Goal: Information Seeking & Learning: Check status

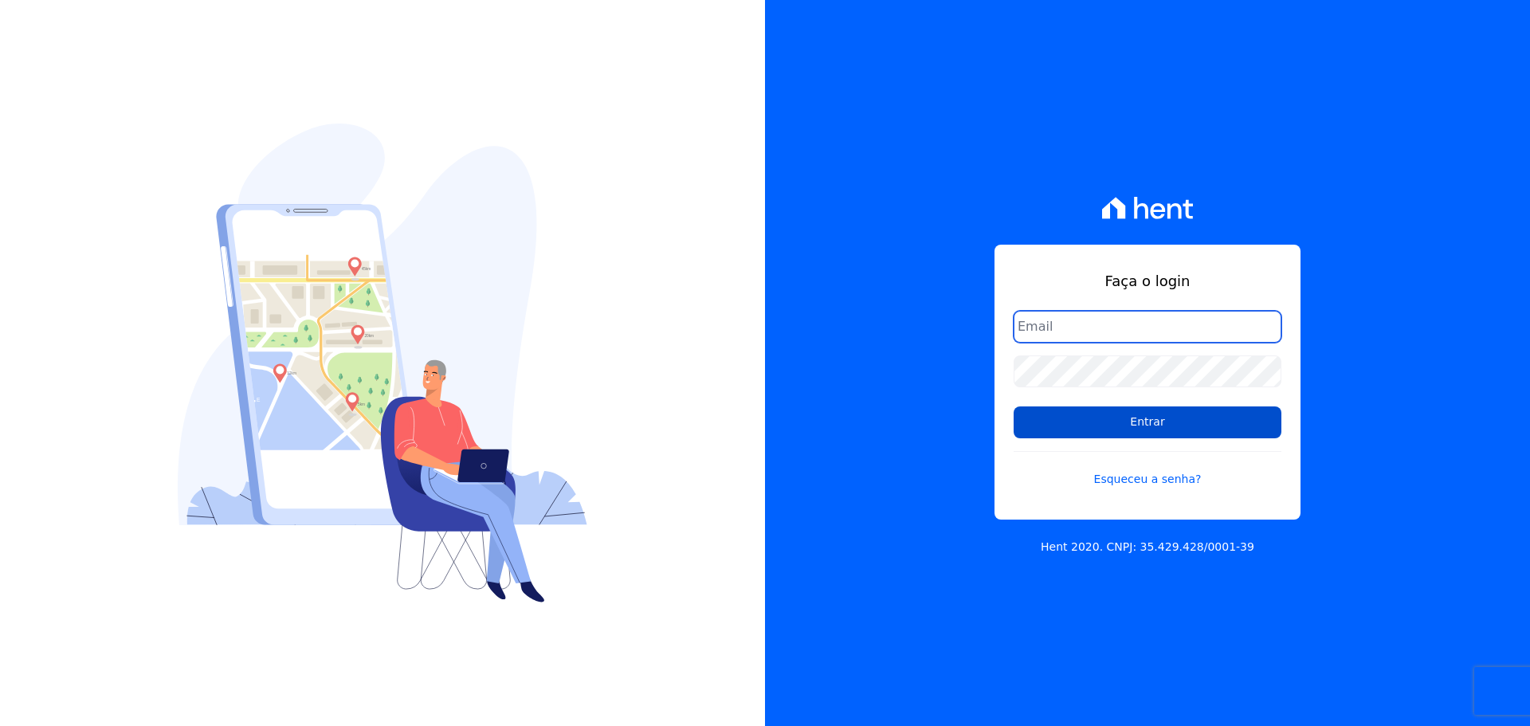
type input "raquel.almeida@cavazani.com.br"
click at [1141, 417] on input "Entrar" at bounding box center [1148, 422] width 268 height 32
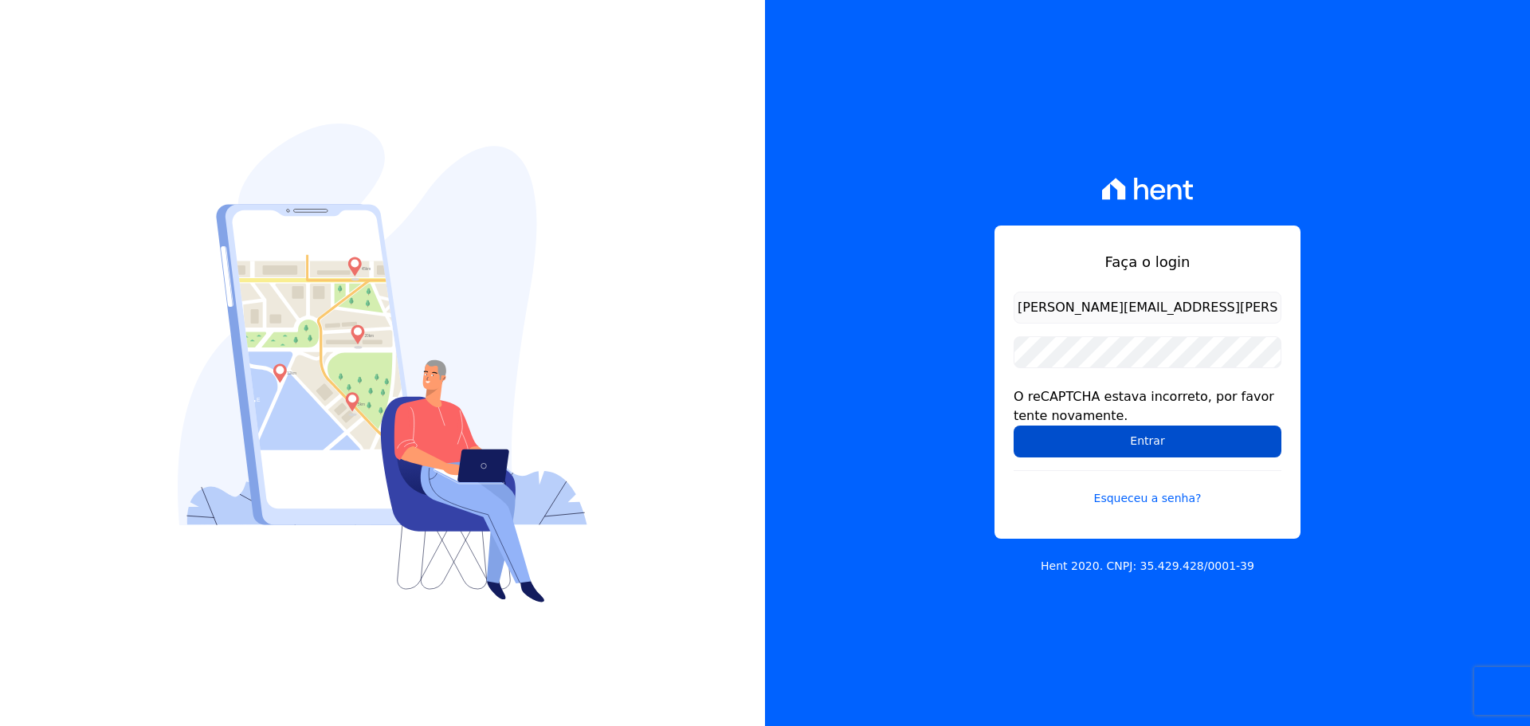
click at [1077, 438] on input "Entrar" at bounding box center [1148, 442] width 268 height 32
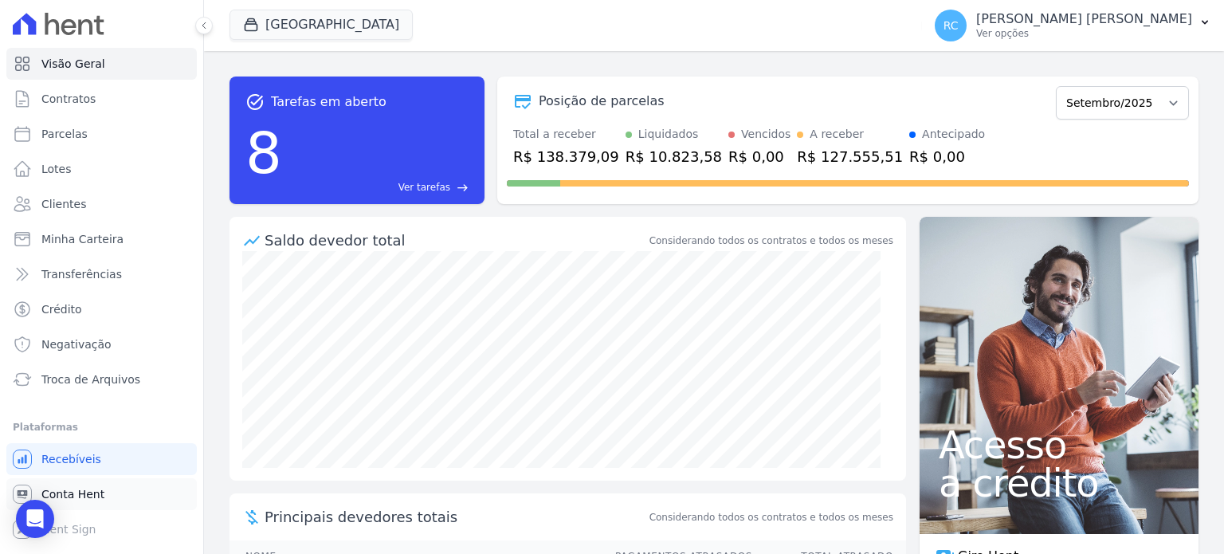
click at [107, 485] on link "Conta Hent" at bounding box center [101, 494] width 190 height 32
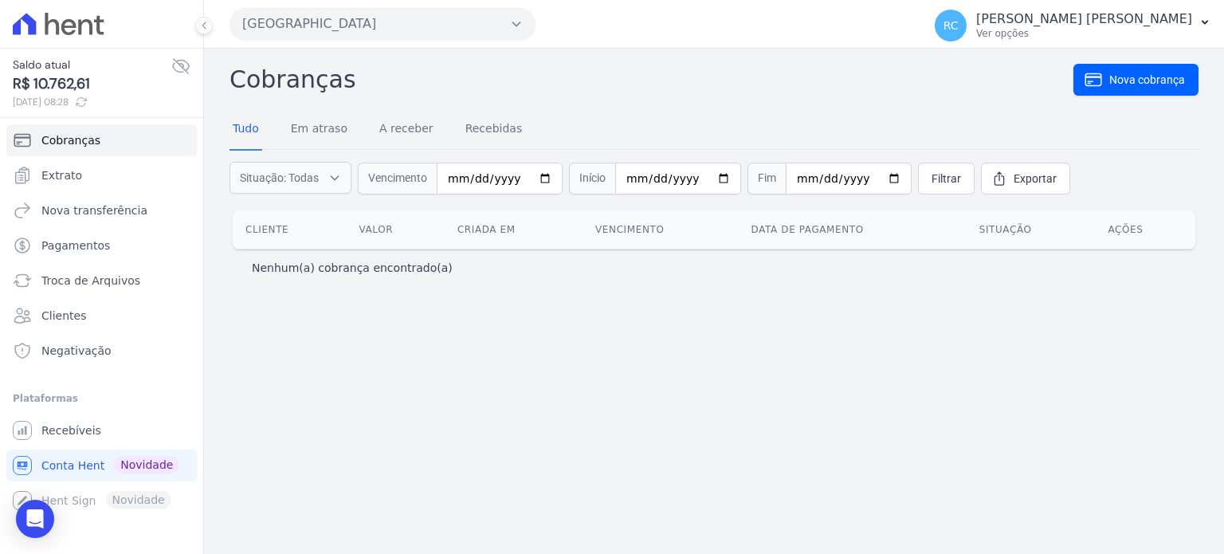
click at [398, 22] on button "[GEOGRAPHIC_DATA]" at bounding box center [383, 24] width 306 height 32
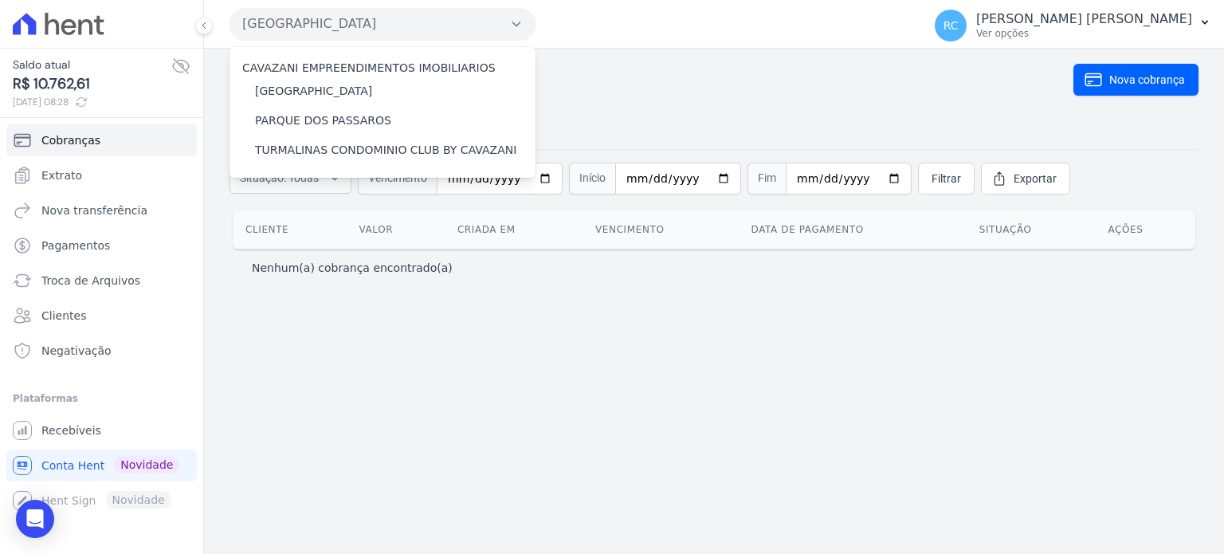
click at [689, 88] on h2 "Cobranças" at bounding box center [652, 79] width 844 height 36
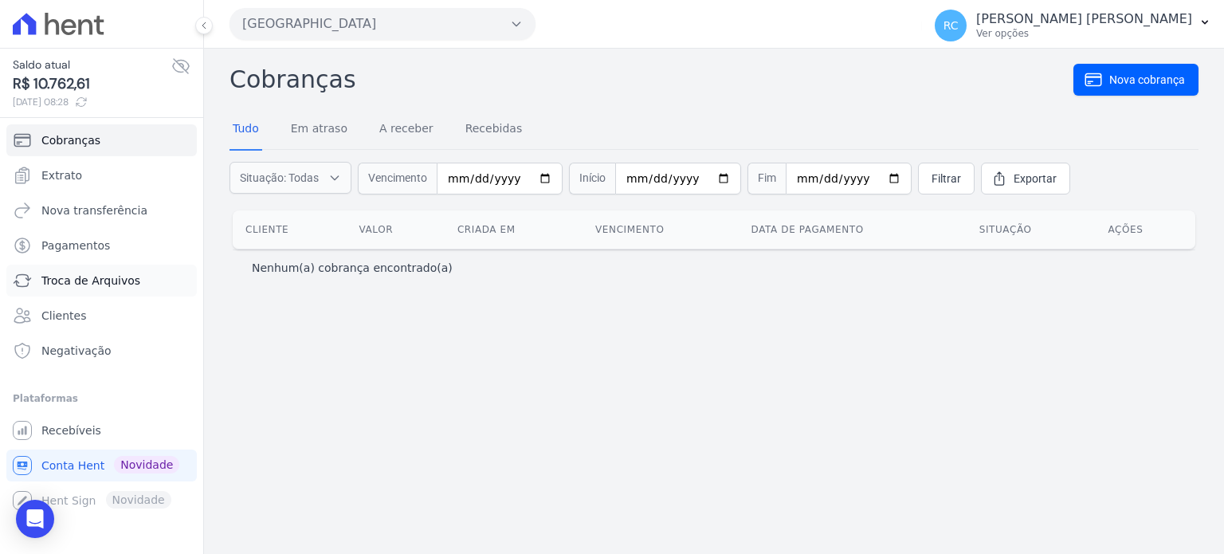
click at [120, 282] on span "Troca de Arquivos" at bounding box center [90, 281] width 99 height 16
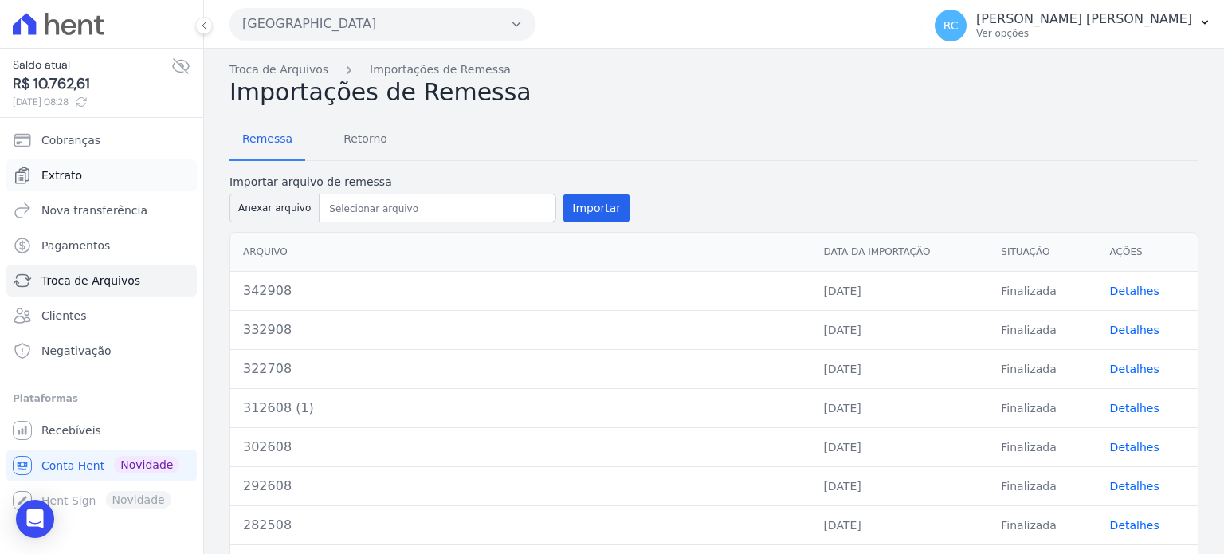
click at [124, 168] on link "Extrato" at bounding box center [101, 175] width 190 height 32
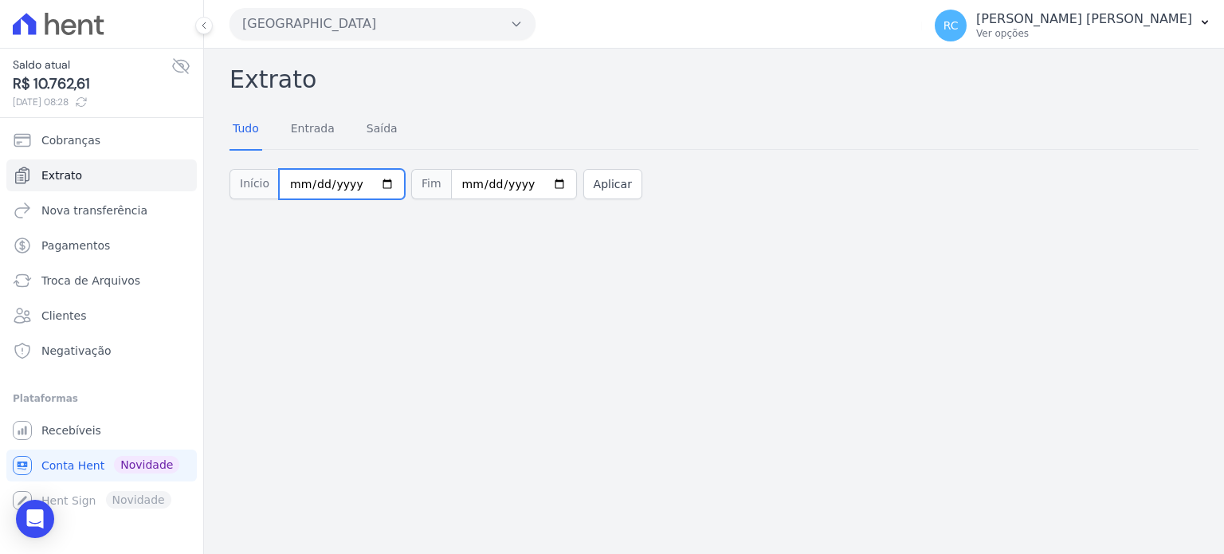
click at [369, 185] on input "[DATE]" at bounding box center [342, 184] width 126 height 30
type input "2025-08-25"
click at [544, 175] on input "[DATE]" at bounding box center [514, 184] width 126 height 30
click at [544, 182] on input "[DATE]" at bounding box center [514, 184] width 126 height 30
click at [540, 184] on input "[DATE]" at bounding box center [514, 184] width 126 height 30
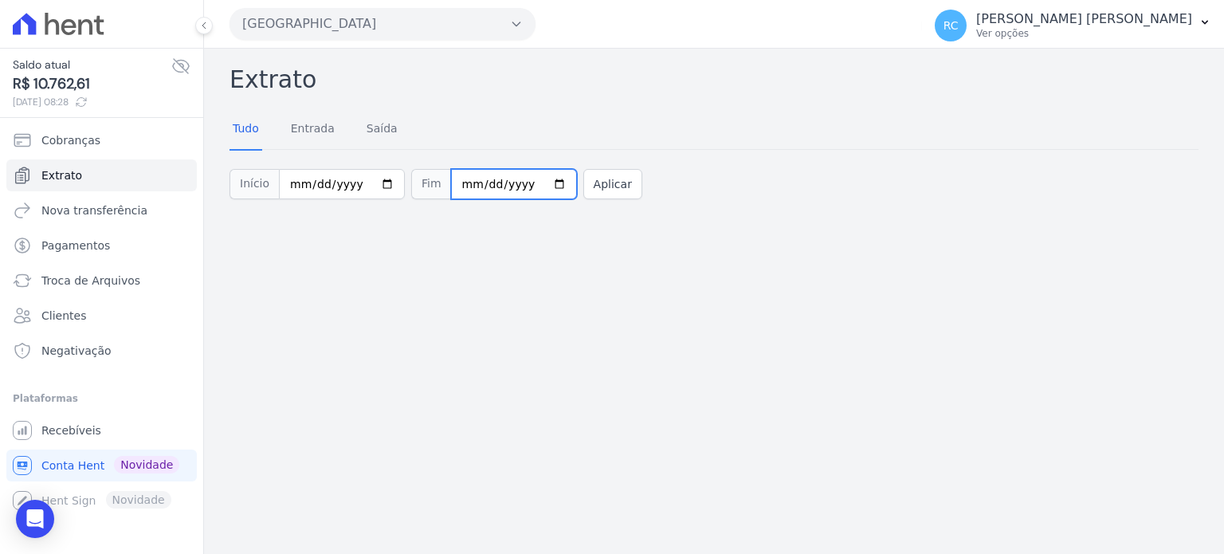
type input "2025-10-01"
click at [586, 184] on button "Aplicar" at bounding box center [612, 184] width 59 height 30
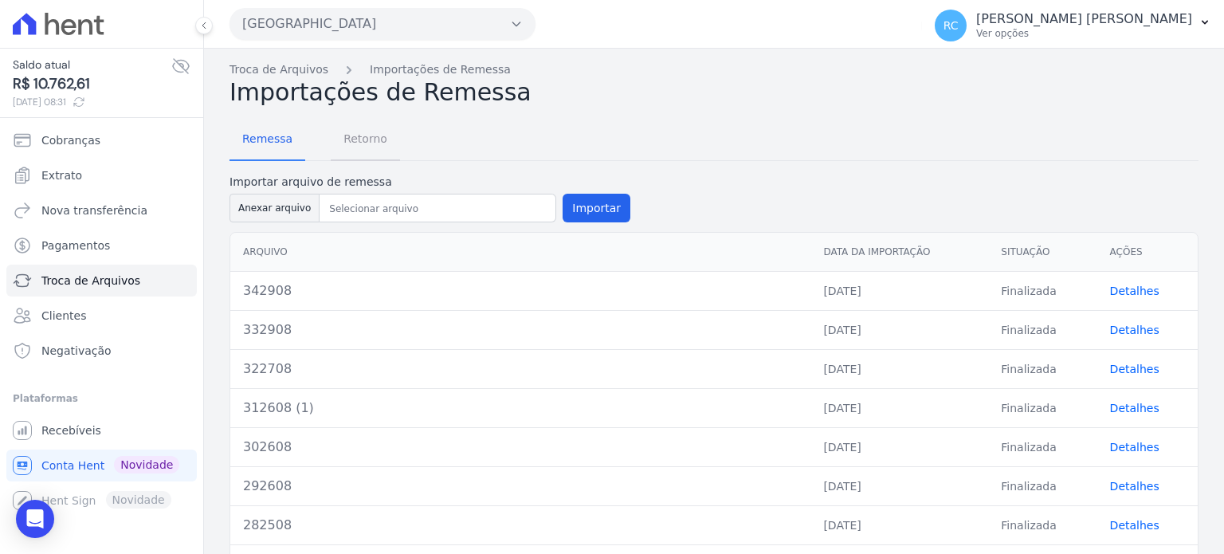
click at [367, 138] on span "Retorno" at bounding box center [365, 139] width 63 height 32
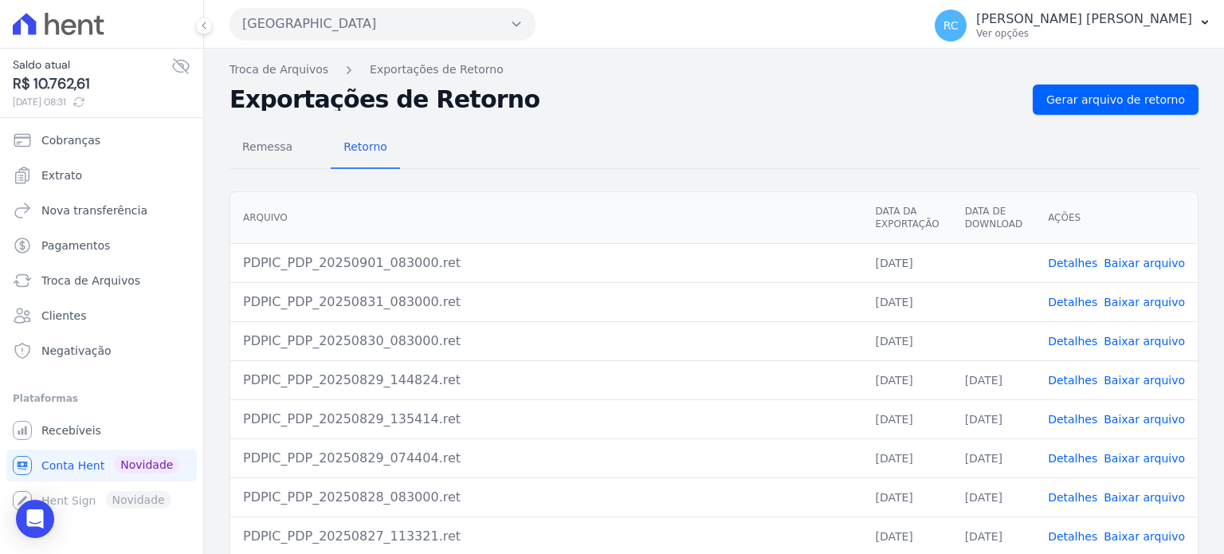
click at [1158, 340] on link "Baixar arquivo" at bounding box center [1144, 341] width 81 height 13
click at [1145, 299] on link "Baixar arquivo" at bounding box center [1144, 302] width 81 height 13
click at [1157, 260] on link "Baixar arquivo" at bounding box center [1144, 263] width 81 height 13
click at [1135, 107] on span "Gerar arquivo de retorno" at bounding box center [1115, 100] width 139 height 16
click at [1151, 379] on link "Baixar arquivo" at bounding box center [1144, 380] width 81 height 13
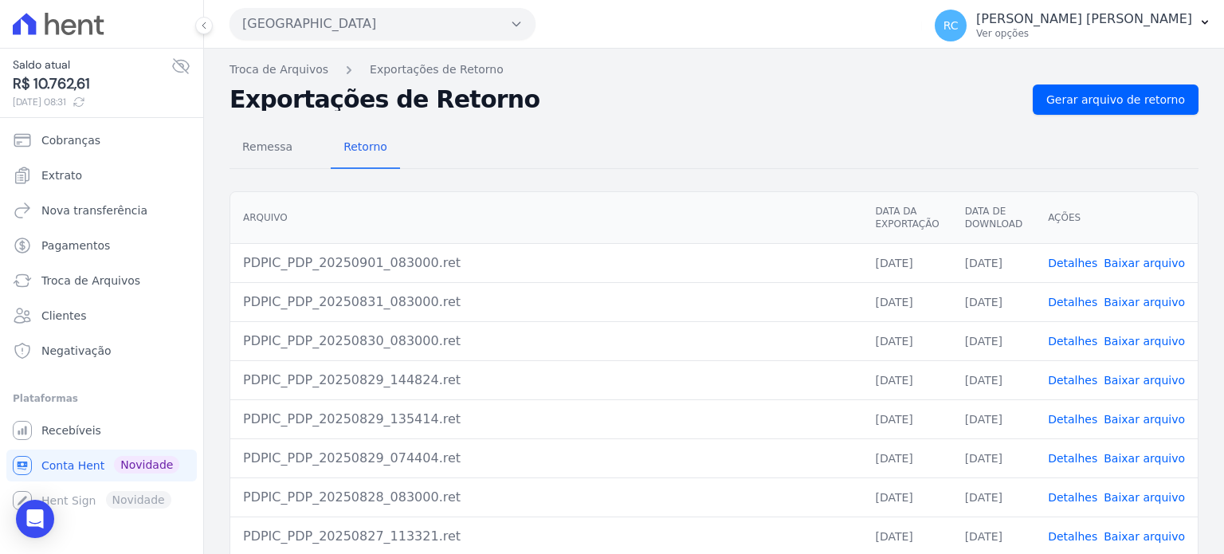
click at [338, 23] on button "[GEOGRAPHIC_DATA]" at bounding box center [383, 24] width 306 height 32
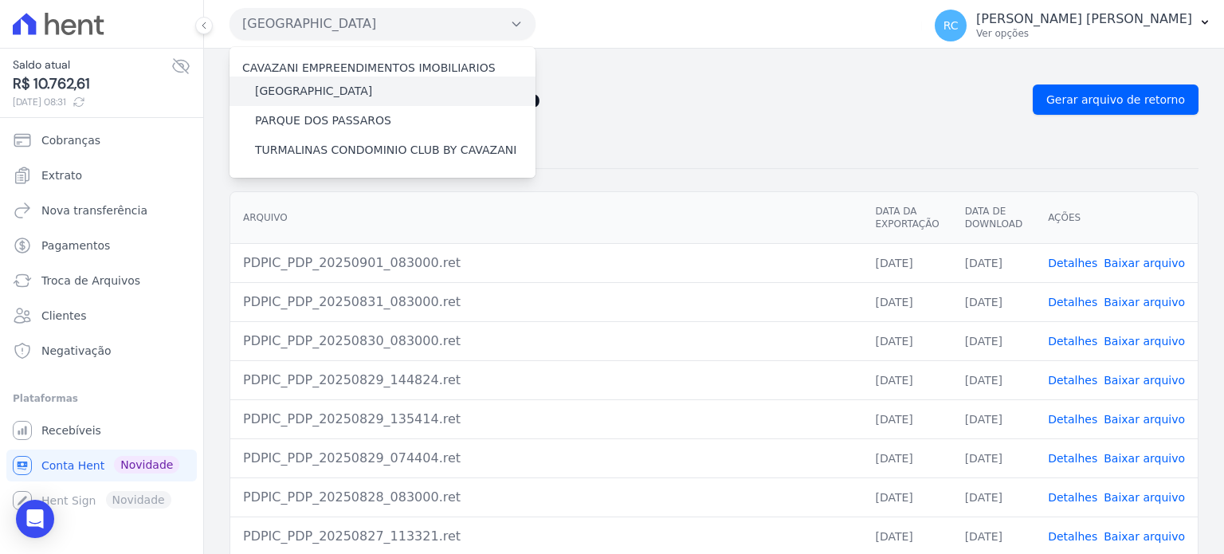
click at [304, 95] on label "[GEOGRAPHIC_DATA]" at bounding box center [313, 91] width 117 height 17
click at [0, 0] on input "[GEOGRAPHIC_DATA]" at bounding box center [0, 0] width 0 height 0
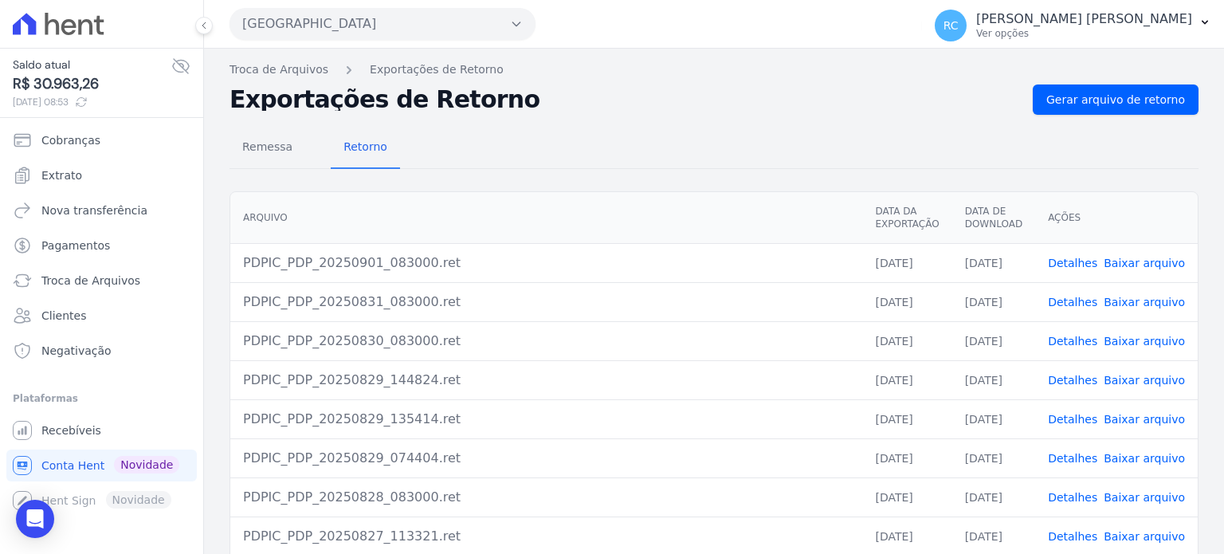
click at [354, 34] on button "[GEOGRAPHIC_DATA]" at bounding box center [383, 24] width 306 height 32
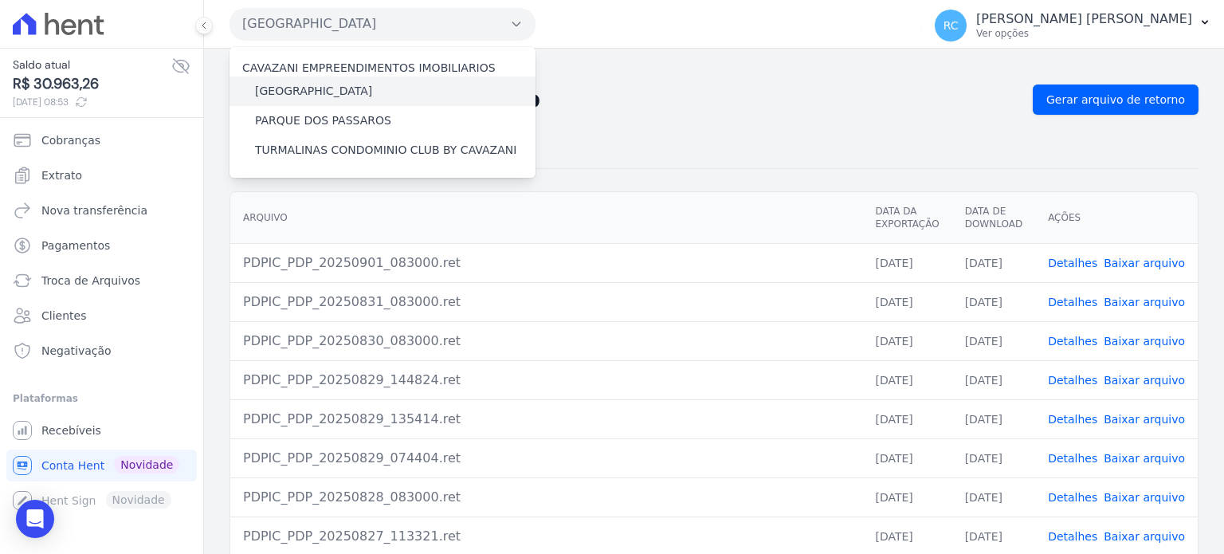
click at [365, 95] on div "[GEOGRAPHIC_DATA]" at bounding box center [383, 91] width 306 height 29
click at [326, 88] on label "[GEOGRAPHIC_DATA]" at bounding box center [313, 91] width 117 height 17
click at [0, 0] on input "[GEOGRAPHIC_DATA]" at bounding box center [0, 0] width 0 height 0
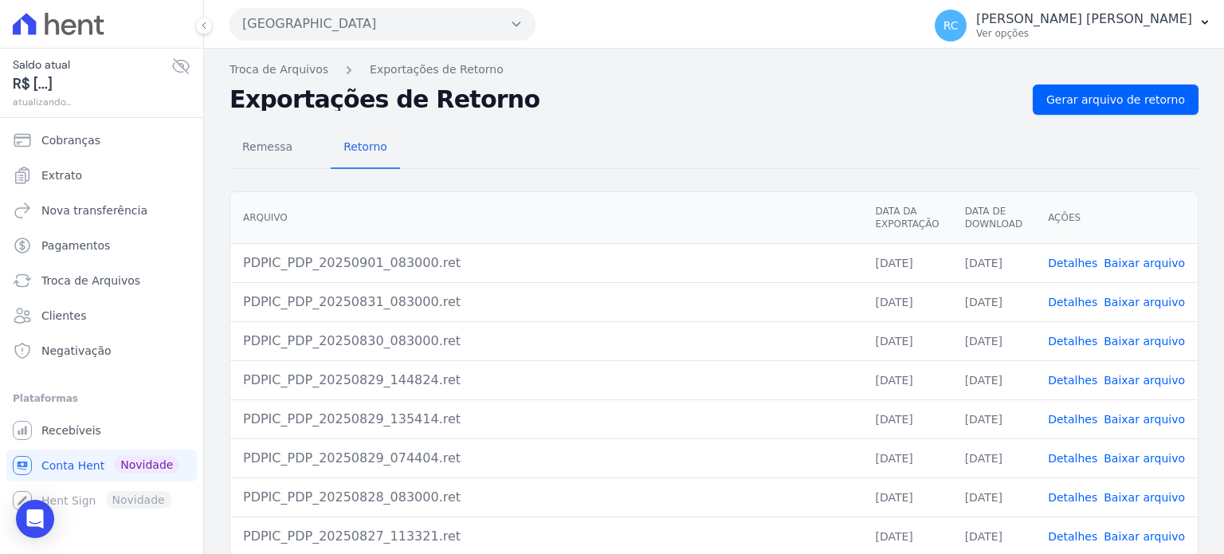
click at [367, 8] on div "[GEOGRAPHIC_DATA]" at bounding box center [383, 24] width 306 height 32
click at [357, 25] on button "[GEOGRAPHIC_DATA]" at bounding box center [383, 24] width 306 height 32
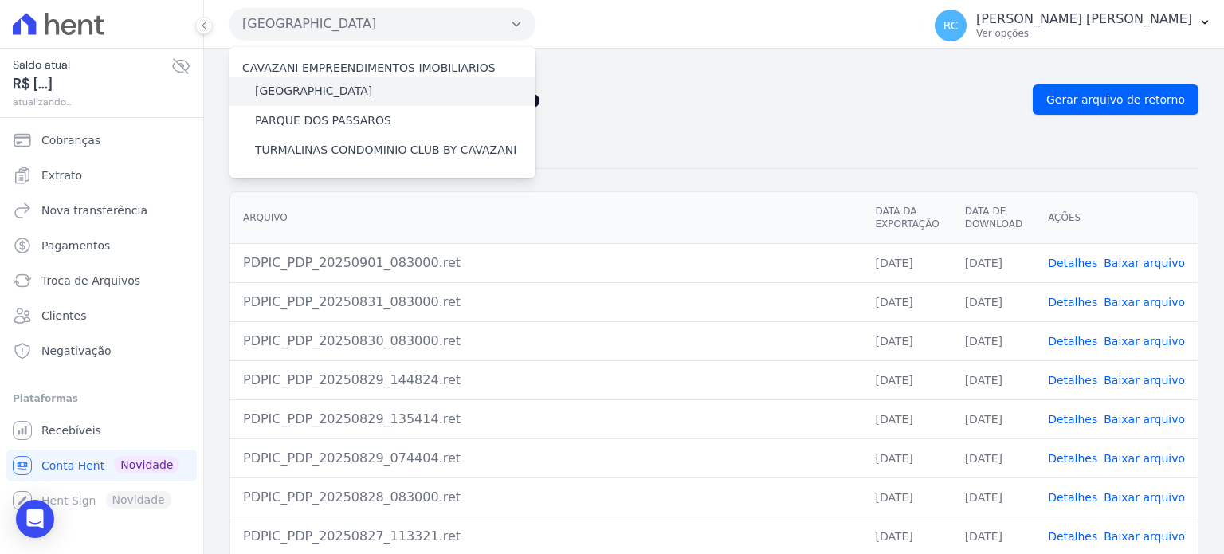
click at [343, 92] on label "[GEOGRAPHIC_DATA]" at bounding box center [313, 91] width 117 height 17
click at [0, 0] on input "[GEOGRAPHIC_DATA]" at bounding box center [0, 0] width 0 height 0
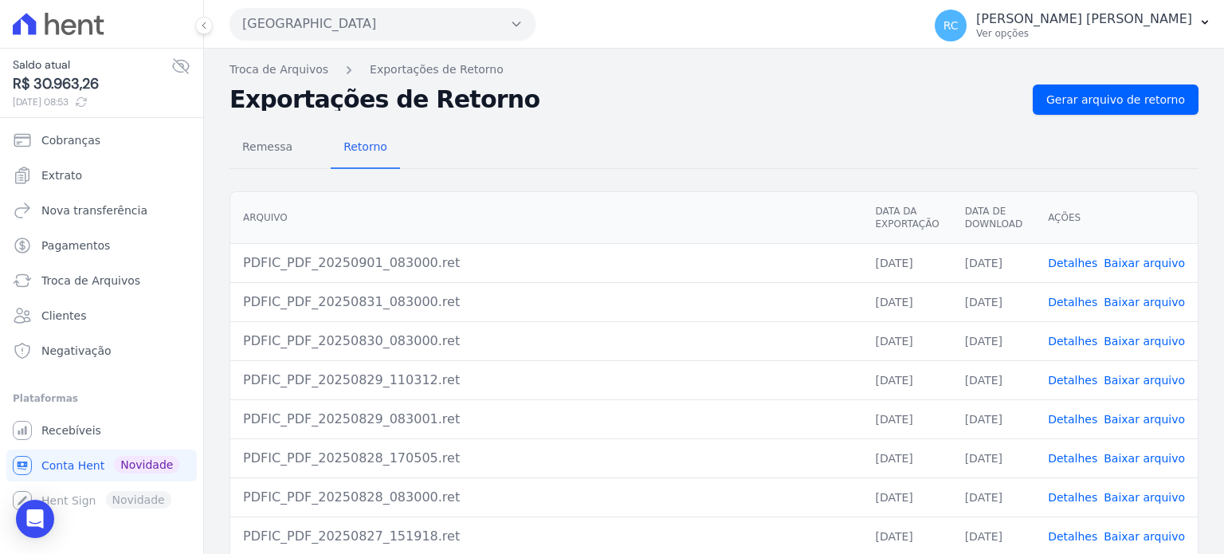
click at [408, 33] on button "Parque Das Flores" at bounding box center [383, 24] width 306 height 32
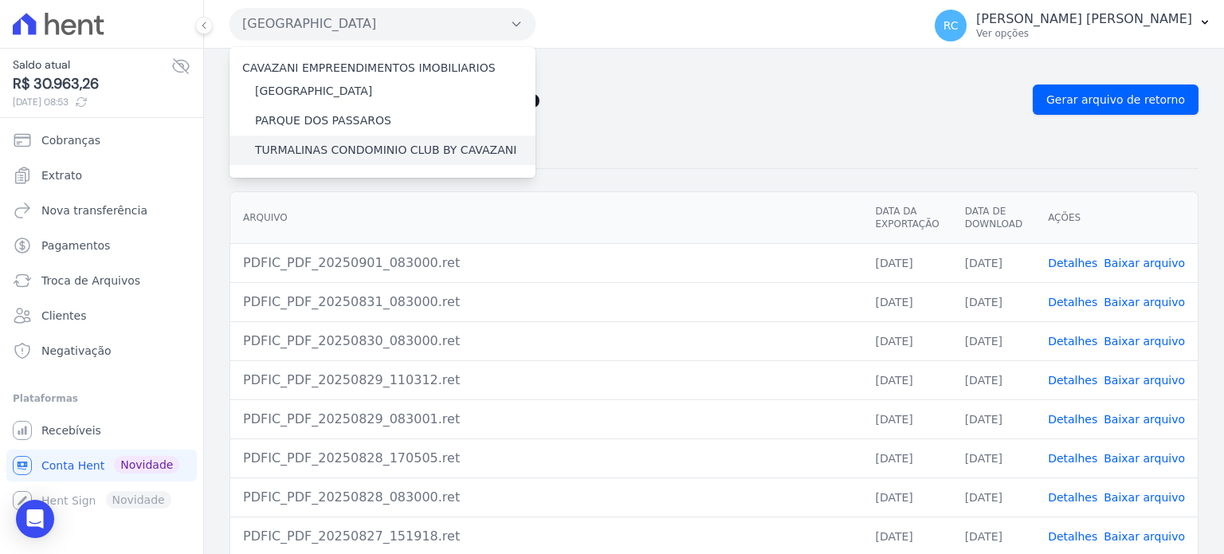
click at [344, 146] on label "TURMALINAS CONDOMINIO CLUB BY CAVAZANI" at bounding box center [385, 150] width 261 height 17
click at [0, 0] on input "TURMALINAS CONDOMINIO CLUB BY CAVAZANI" at bounding box center [0, 0] width 0 height 0
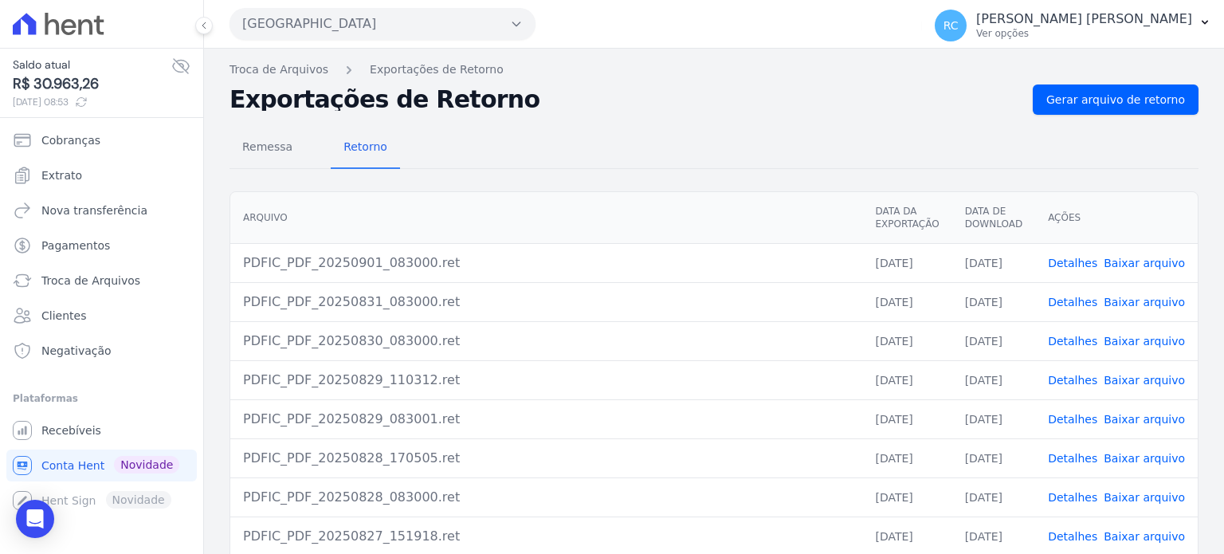
click at [363, 18] on button "Parque Das Flores" at bounding box center [383, 24] width 306 height 32
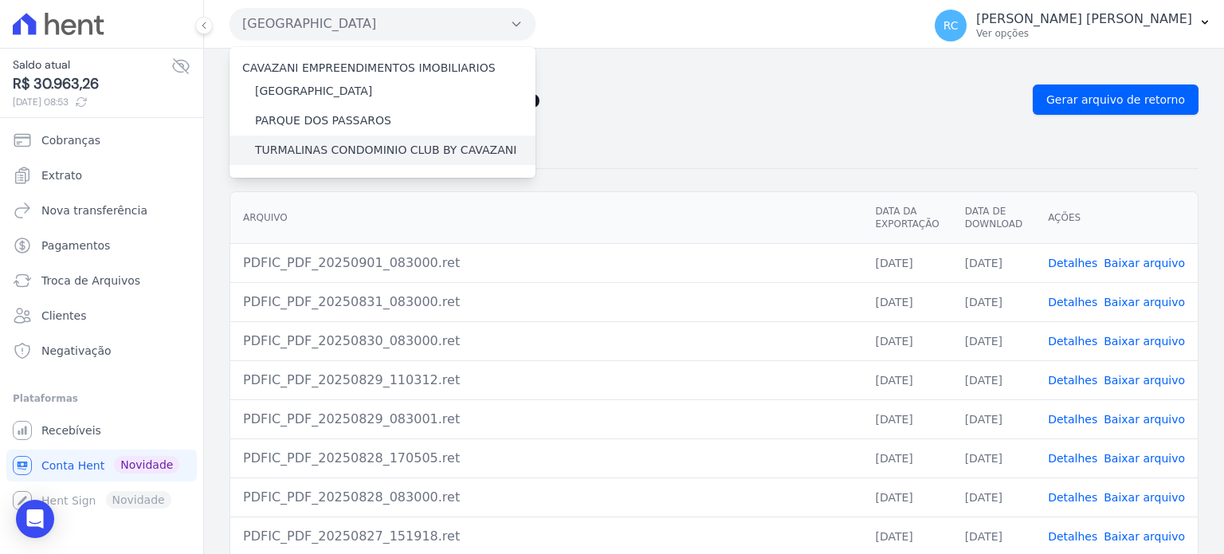
click at [310, 143] on label "TURMALINAS CONDOMINIO CLUB BY CAVAZANI" at bounding box center [385, 150] width 261 height 17
click at [0, 0] on input "TURMALINAS CONDOMINIO CLUB BY CAVAZANI" at bounding box center [0, 0] width 0 height 0
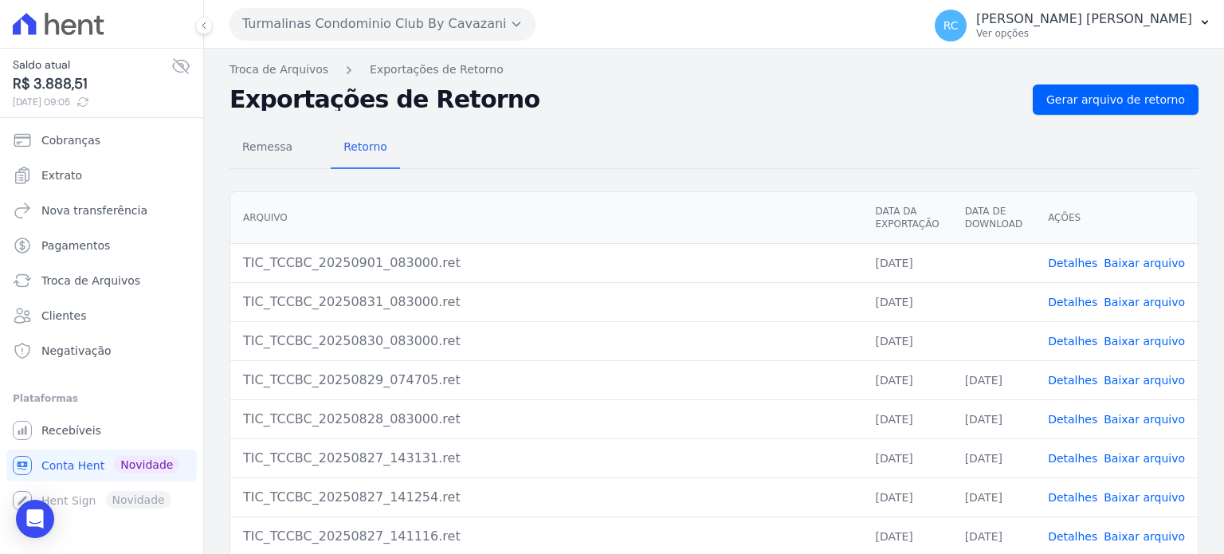
click at [1133, 343] on link "Baixar arquivo" at bounding box center [1144, 341] width 81 height 13
click at [1134, 304] on link "Baixar arquivo" at bounding box center [1144, 302] width 81 height 13
click at [1132, 257] on link "Baixar arquivo" at bounding box center [1144, 263] width 81 height 13
click at [1112, 89] on link "Gerar arquivo de retorno" at bounding box center [1116, 99] width 166 height 30
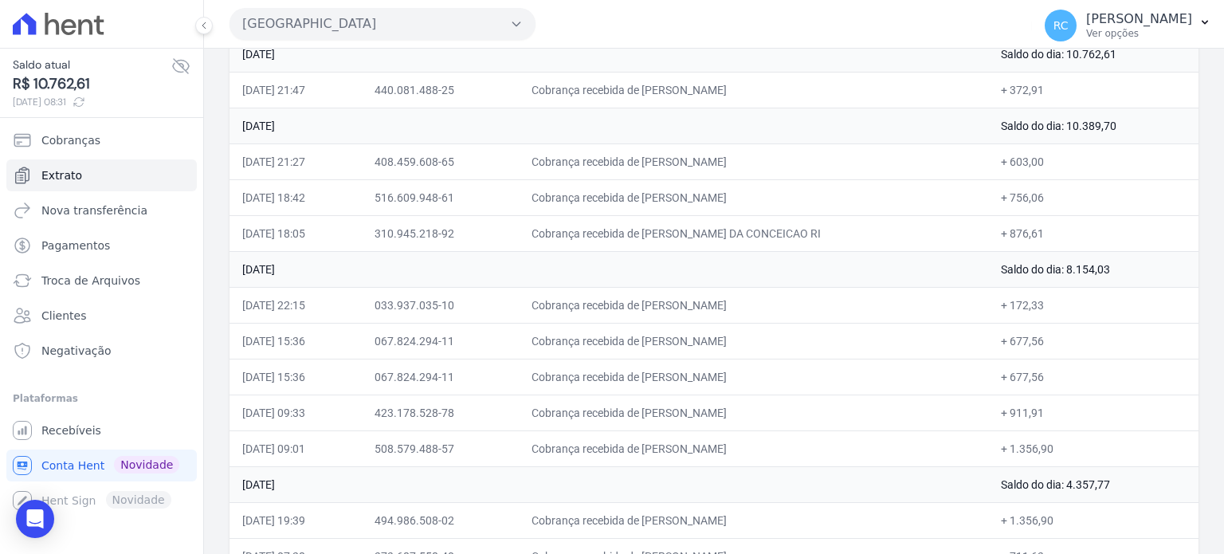
scroll to position [239, 0]
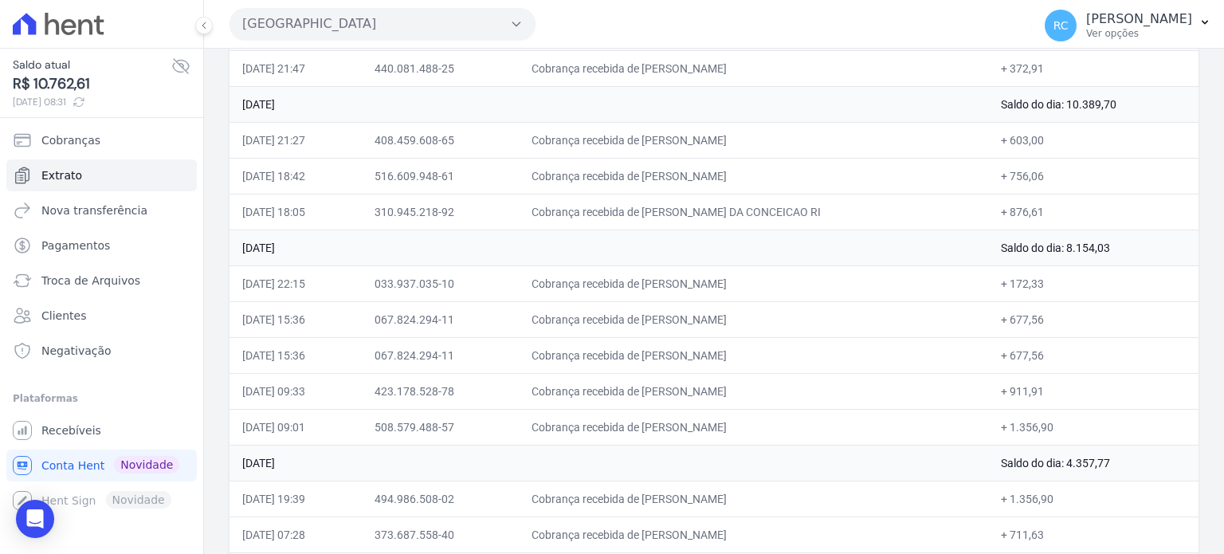
drag, startPoint x: 759, startPoint y: 357, endPoint x: 625, endPoint y: 382, distance: 136.1
click at [655, 362] on td "Cobrança recebida de LUIS FERNANDO SOARES DE FRANCA" at bounding box center [753, 355] width 469 height 36
copy td "LUIS FERNANDO SOARES DE FRAN"
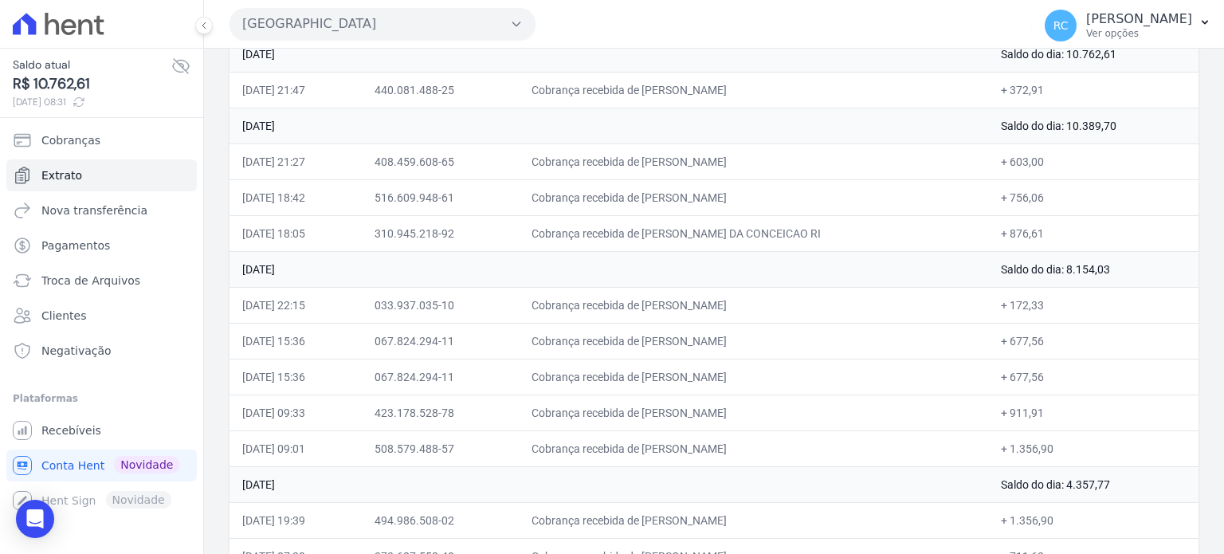
scroll to position [159, 0]
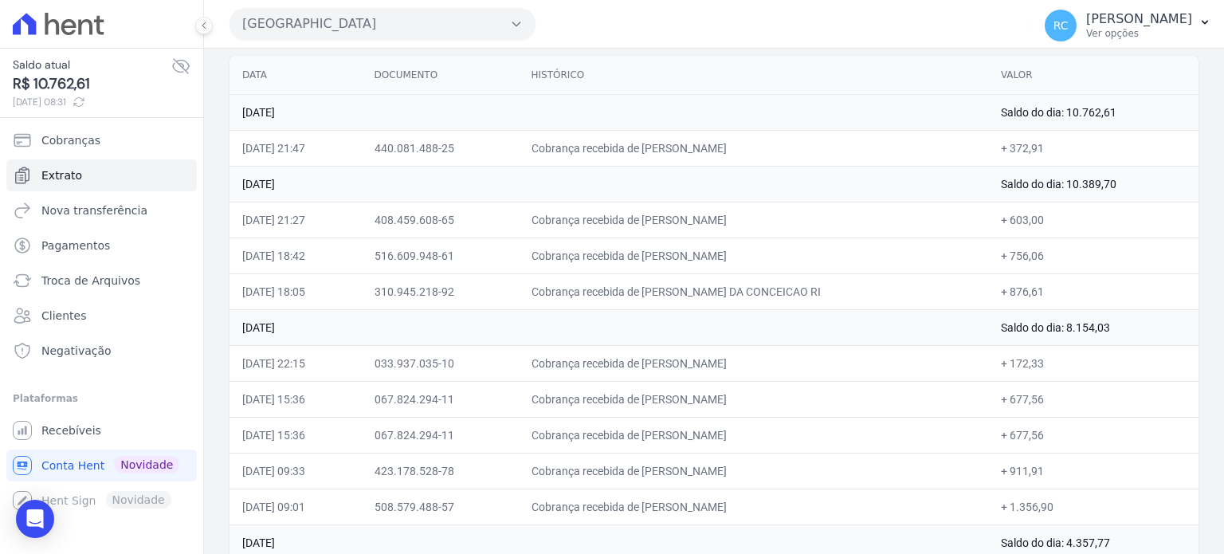
click at [815, 427] on td "Cobrança recebida de LUIS FERNANDO SOARES DE FRANCA" at bounding box center [753, 435] width 469 height 36
drag, startPoint x: 838, startPoint y: 426, endPoint x: 657, endPoint y: 423, distance: 181.7
click at [657, 423] on td "Cobrança recebida de LUIS FERNANDO SOARES DE FRANCA" at bounding box center [753, 435] width 469 height 36
copy td "LUIS FERNANDO SOARES DE FRANC"
drag, startPoint x: 804, startPoint y: 367, endPoint x: 659, endPoint y: 364, distance: 145.1
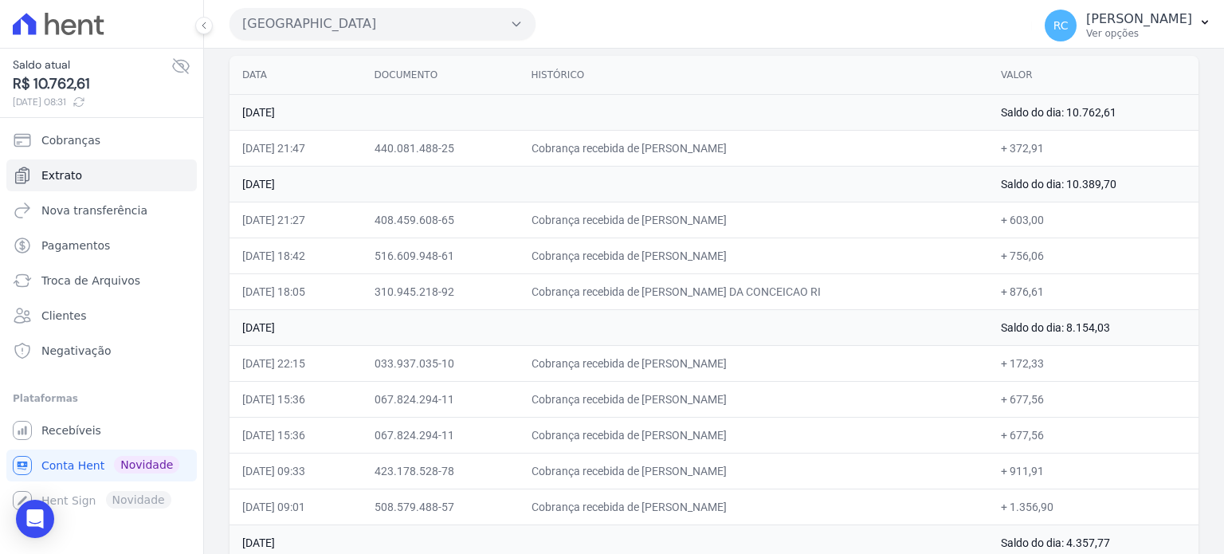
click at [659, 364] on td "Cobrança recebida de ANDERSON DELGADO BATISTA" at bounding box center [753, 363] width 469 height 36
copy td "ANDERSON DELGADO BATIST"
click at [414, 22] on button "[GEOGRAPHIC_DATA]" at bounding box center [383, 24] width 306 height 32
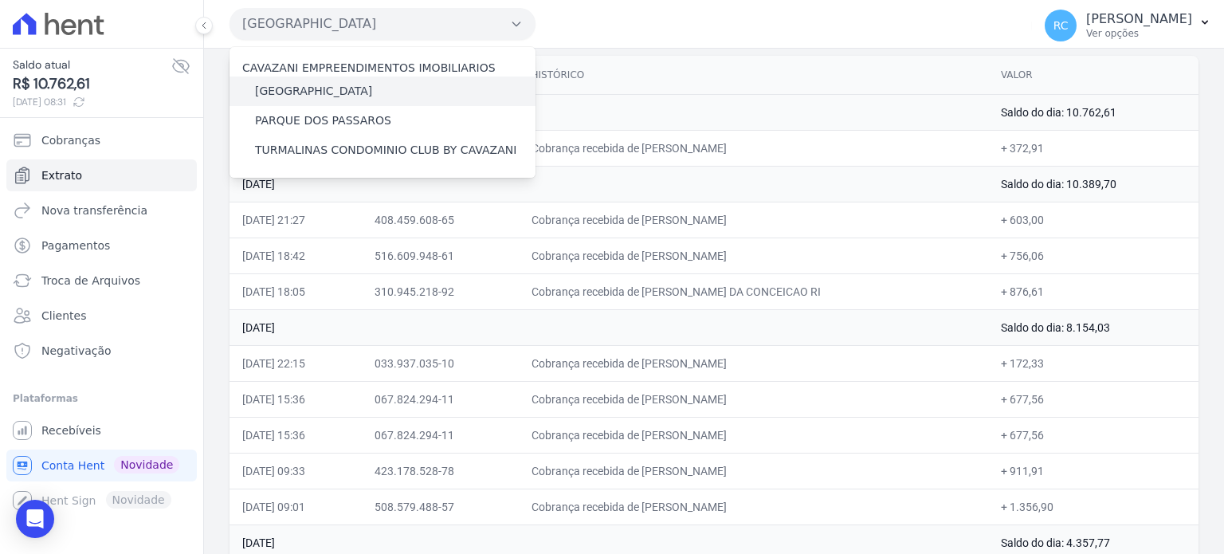
click at [311, 84] on label "[GEOGRAPHIC_DATA]" at bounding box center [313, 91] width 117 height 17
click at [0, 0] on input "[GEOGRAPHIC_DATA]" at bounding box center [0, 0] width 0 height 0
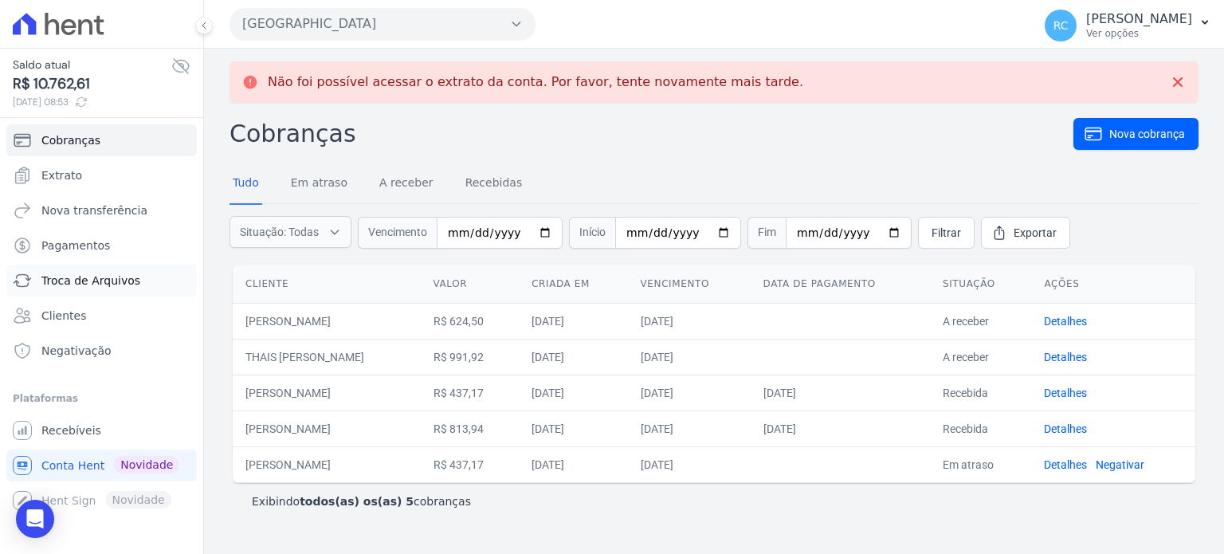
click at [91, 281] on span "Troca de Arquivos" at bounding box center [90, 281] width 99 height 16
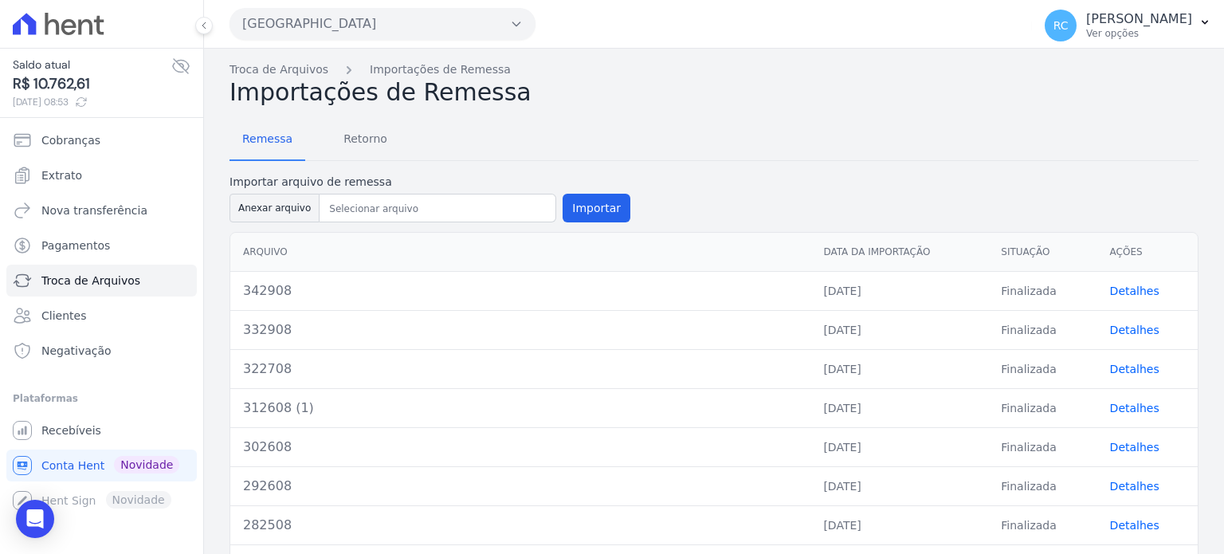
drag, startPoint x: 360, startPoint y: 14, endPoint x: 359, endPoint y: 31, distance: 16.8
click at [360, 14] on button "[GEOGRAPHIC_DATA]" at bounding box center [383, 24] width 306 height 32
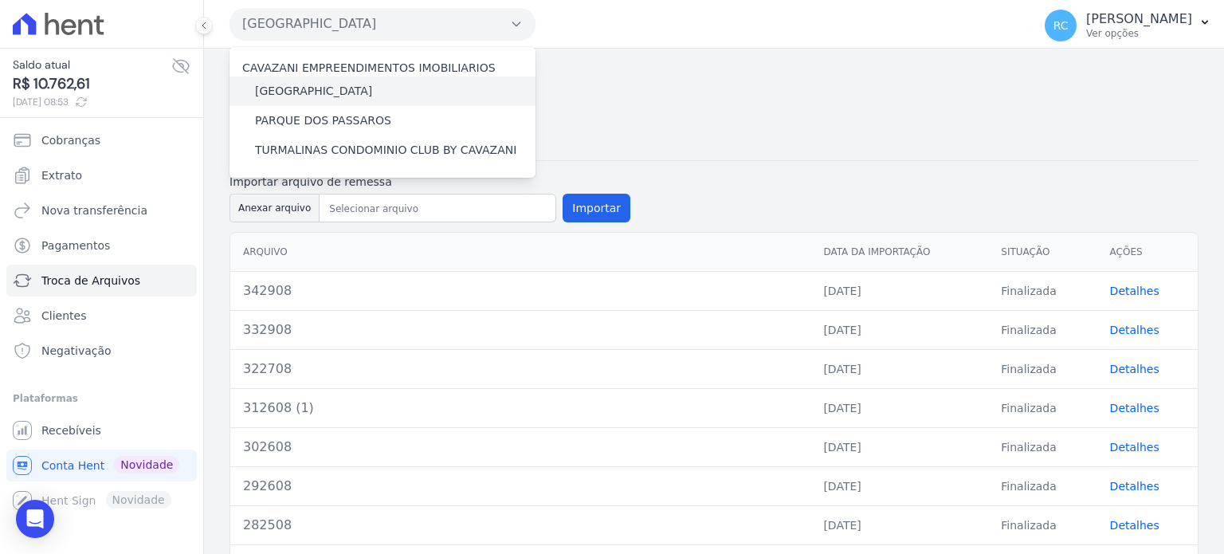
click at [344, 95] on label "[GEOGRAPHIC_DATA]" at bounding box center [313, 91] width 117 height 17
click at [0, 0] on input "[GEOGRAPHIC_DATA]" at bounding box center [0, 0] width 0 height 0
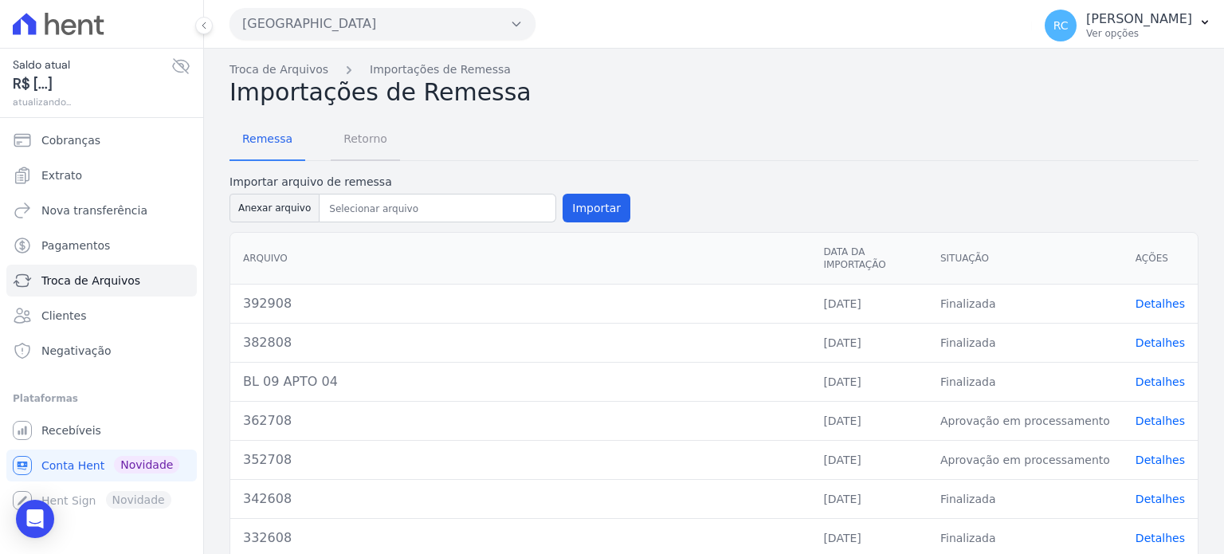
click at [334, 148] on span "Retorno" at bounding box center [365, 139] width 63 height 32
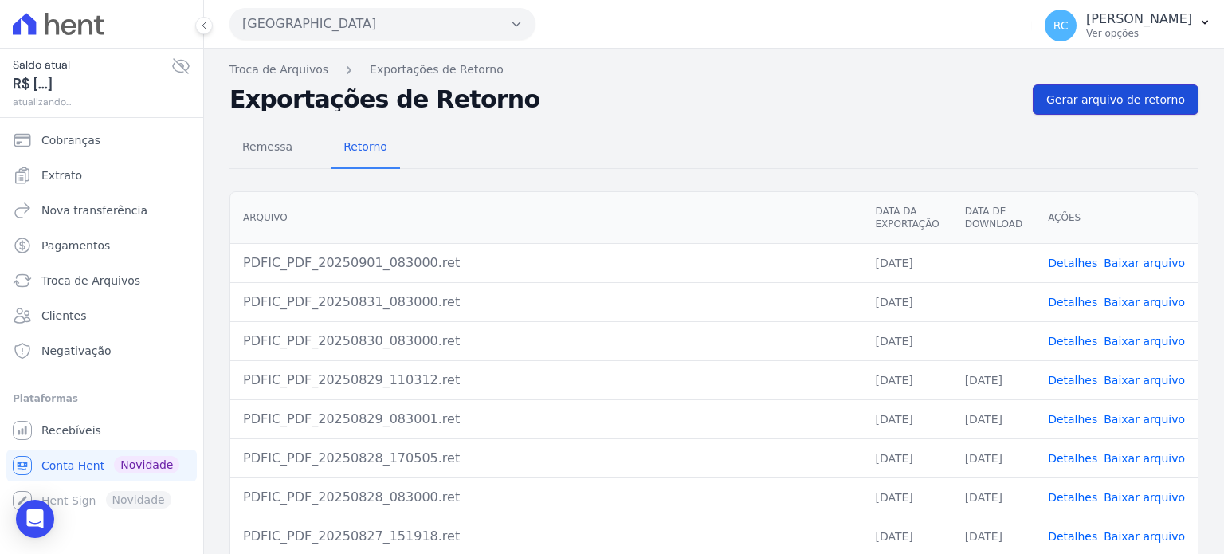
click at [1117, 102] on span "Gerar arquivo de retorno" at bounding box center [1115, 100] width 139 height 16
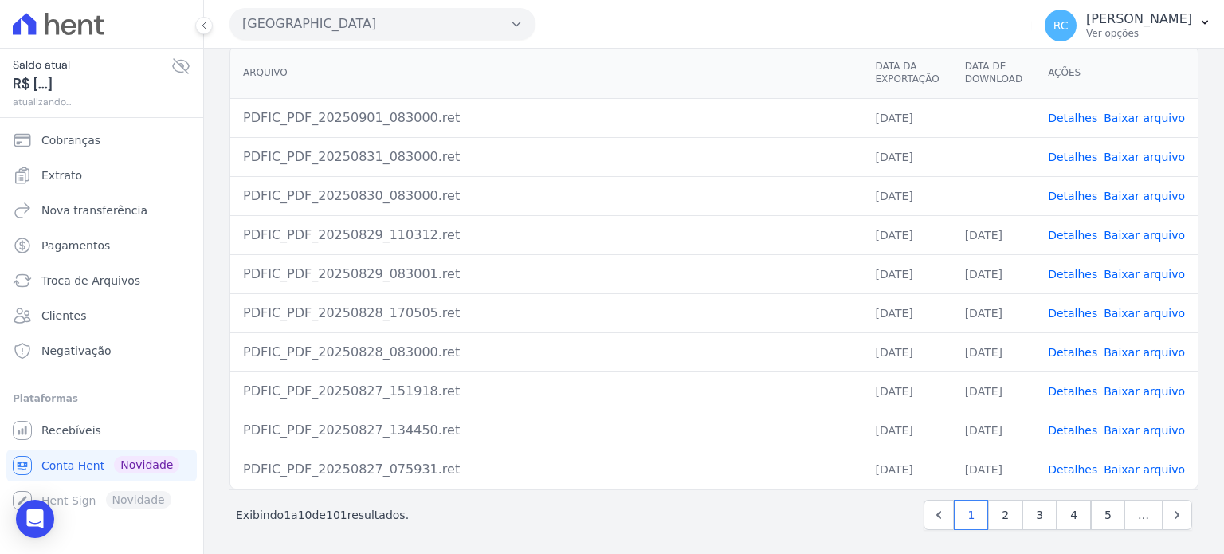
scroll to position [200, 0]
click at [1122, 237] on link "Baixar arquivo" at bounding box center [1144, 234] width 81 height 13
click at [1140, 191] on link "Baixar arquivo" at bounding box center [1144, 195] width 81 height 13
click at [1127, 150] on link "Baixar arquivo" at bounding box center [1144, 156] width 81 height 13
click at [1119, 116] on link "Baixar arquivo" at bounding box center [1144, 117] width 81 height 13
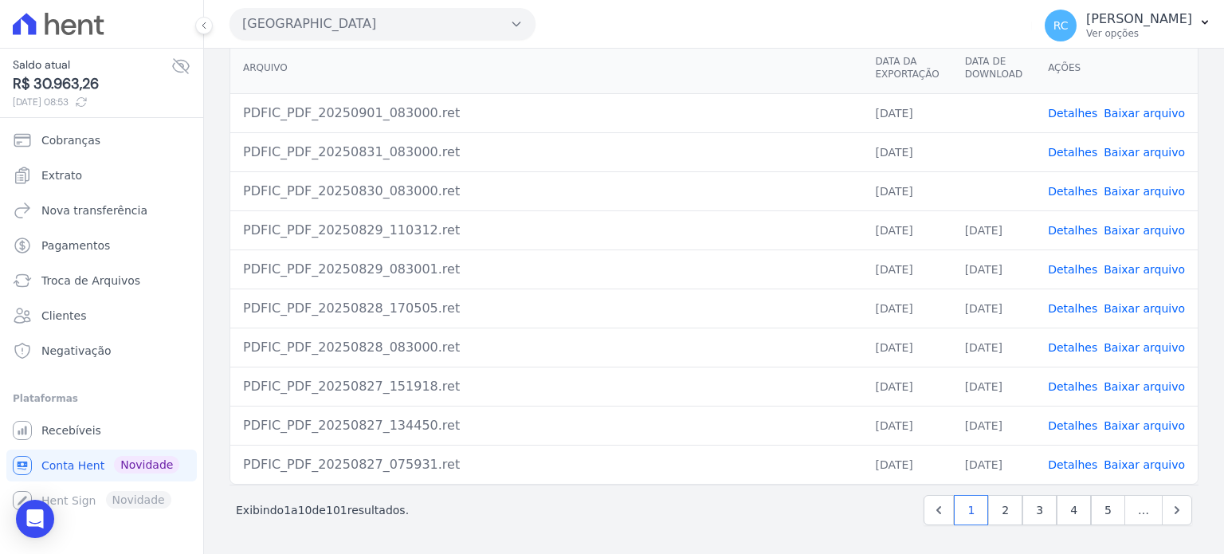
scroll to position [146, 0]
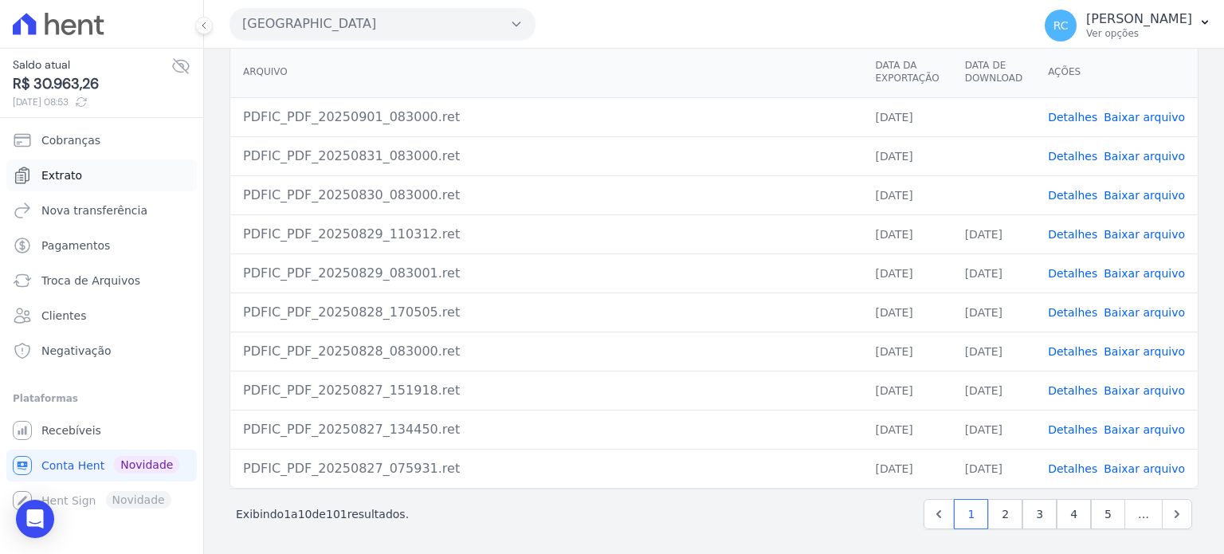
click at [115, 178] on link "Extrato" at bounding box center [101, 175] width 190 height 32
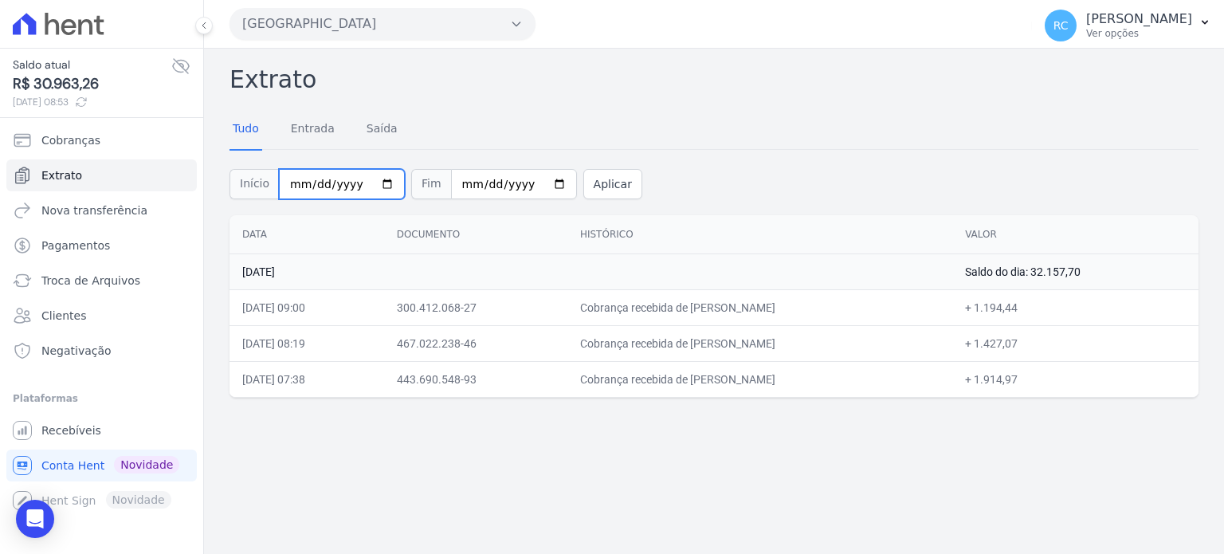
click at [367, 182] on input "[DATE]" at bounding box center [342, 184] width 126 height 30
type input "[DATE]"
click at [606, 175] on button "Aplicar" at bounding box center [612, 184] width 59 height 30
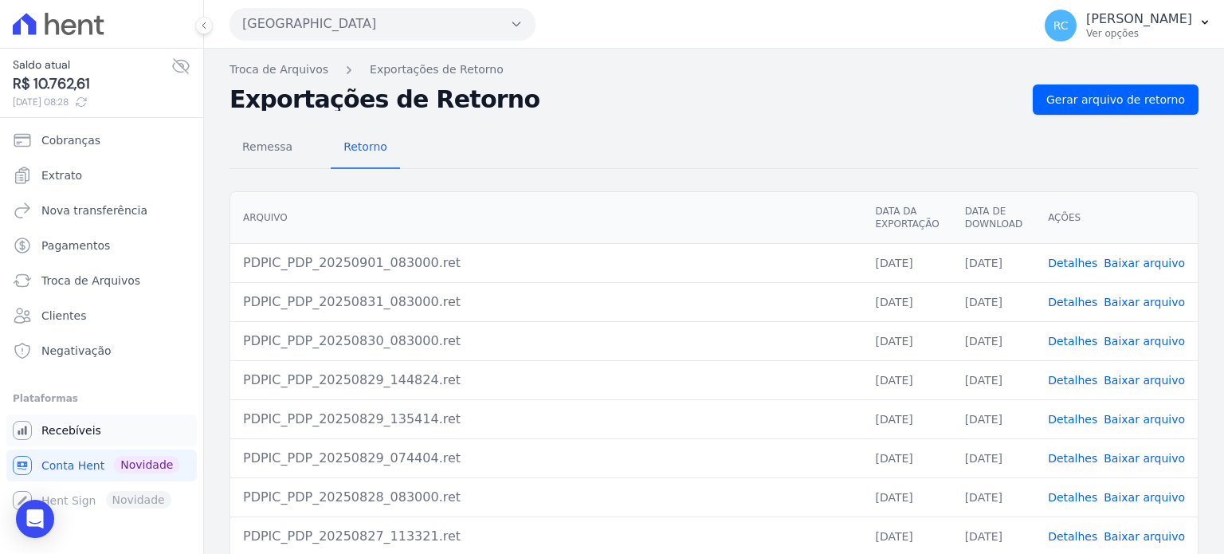
click at [108, 414] on div "Você não possui Hent Sign ativado. Para saber mais, fale com a equipe Hent. Rec…" at bounding box center [101, 430] width 190 height 32
click at [96, 428] on link "Recebíveis" at bounding box center [101, 430] width 190 height 32
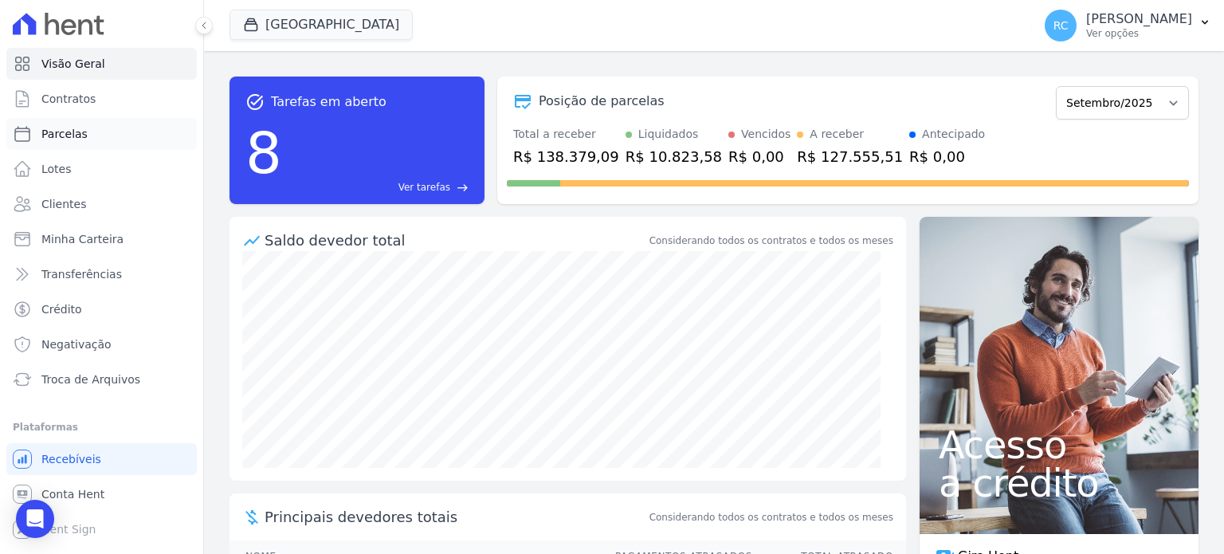
click at [121, 133] on link "Parcelas" at bounding box center [101, 134] width 190 height 32
select select
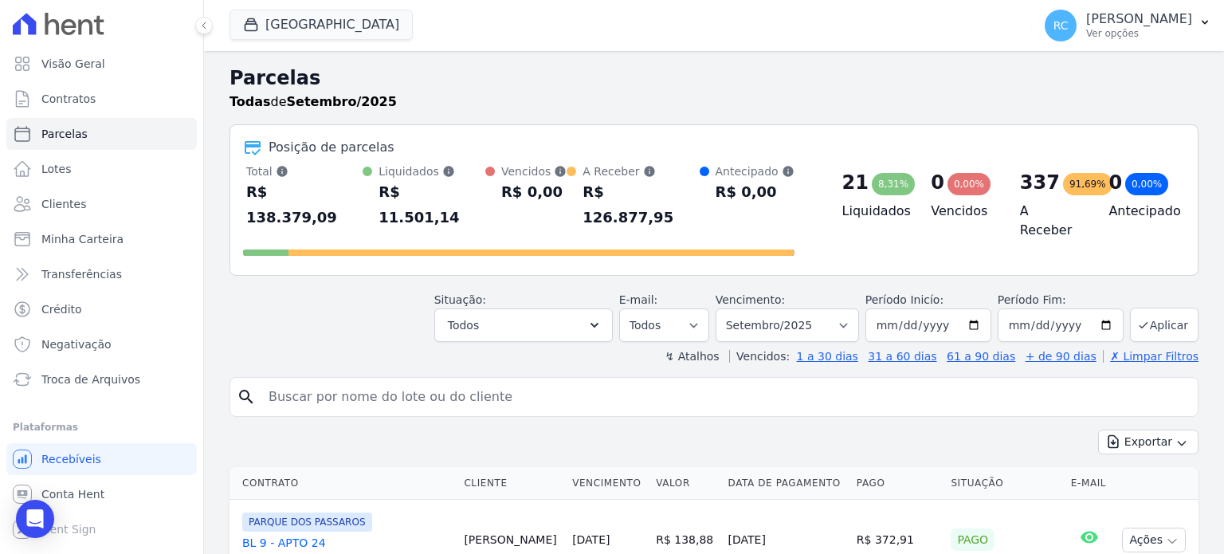
click at [436, 381] on input "search" at bounding box center [725, 397] width 932 height 32
paste input "[PERSON_NAME]"
type input "[PERSON_NAME]"
click at [833, 308] on select "[GEOGRAPHIC_DATA] por período ──────── Todos os meses Dezembro/2021 [GEOGRAPHIC…" at bounding box center [787, 324] width 143 height 33
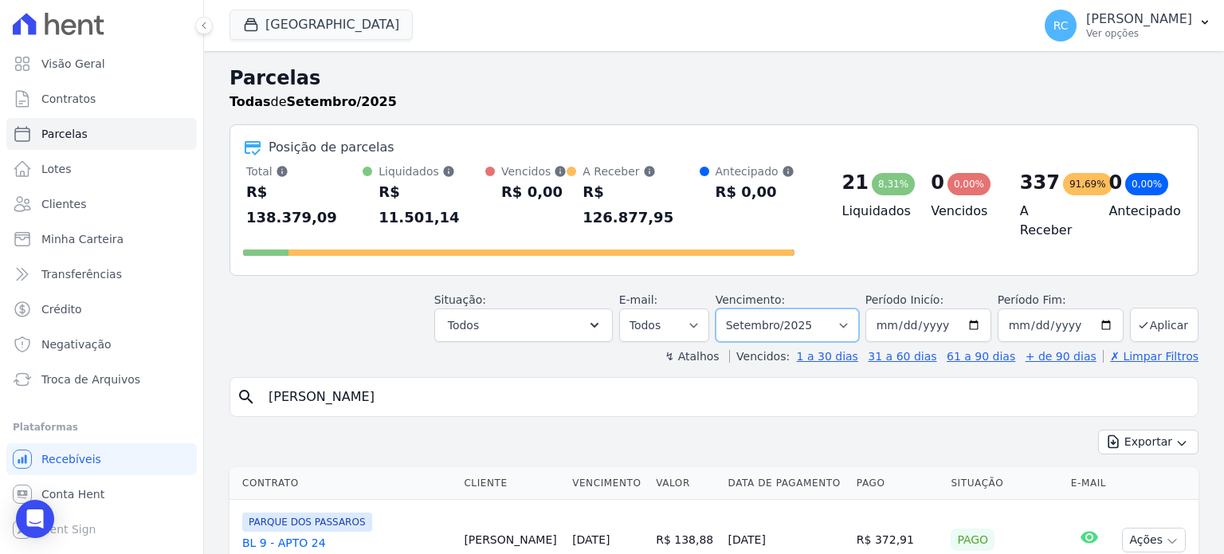
click at [787, 308] on select "[GEOGRAPHIC_DATA] por período ──────── Todos os meses Dezembro/2021 [GEOGRAPHIC…" at bounding box center [787, 324] width 143 height 33
select select "all"
click at [728, 308] on select "[GEOGRAPHIC_DATA] por período ──────── Todos os meses Dezembro/2021 [GEOGRAPHIC…" at bounding box center [787, 324] width 143 height 33
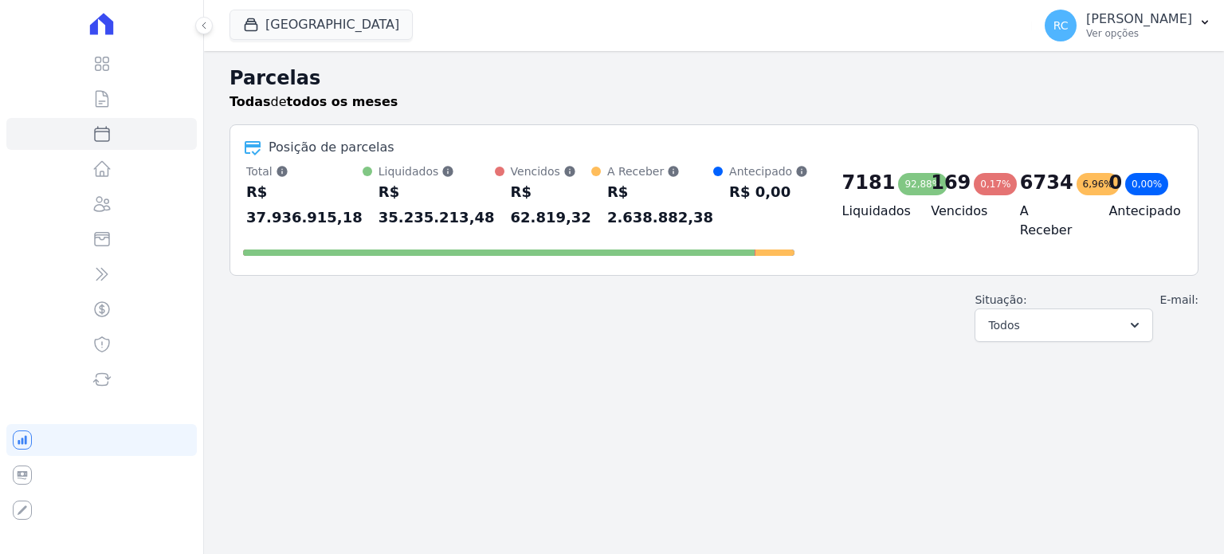
select select
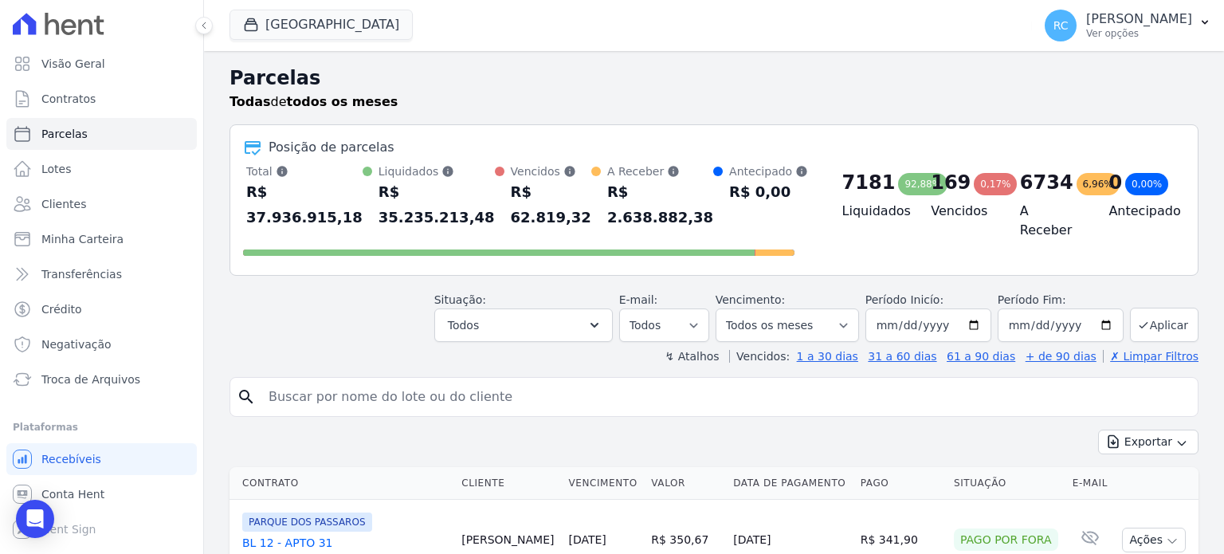
click at [375, 381] on input "search" at bounding box center [725, 397] width 932 height 32
paste input "[PERSON_NAME]"
type input "[PERSON_NAME]"
select select
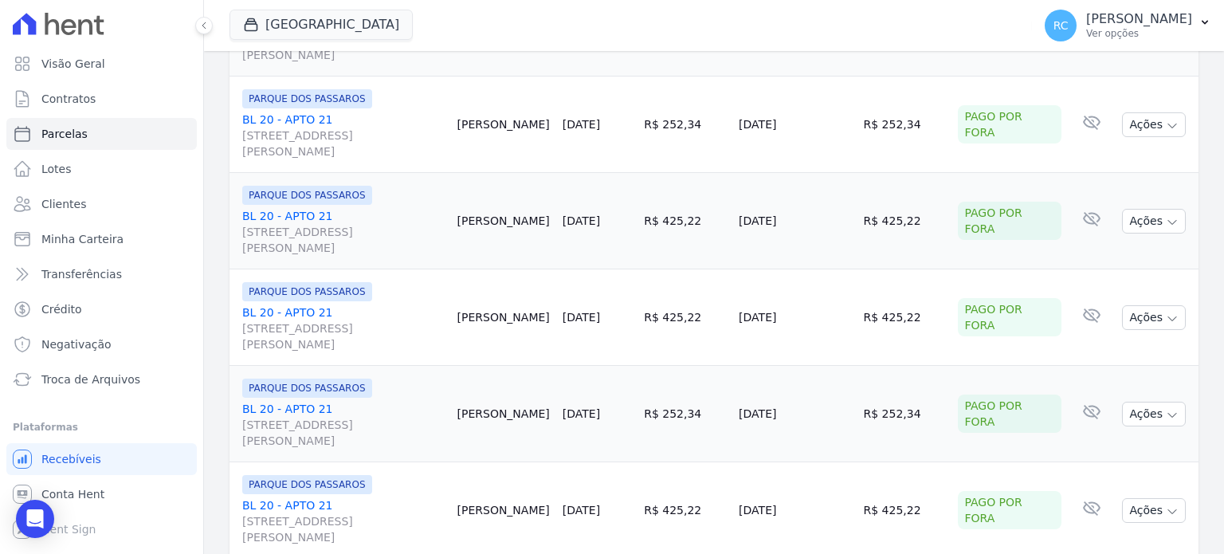
scroll to position [1861, 0]
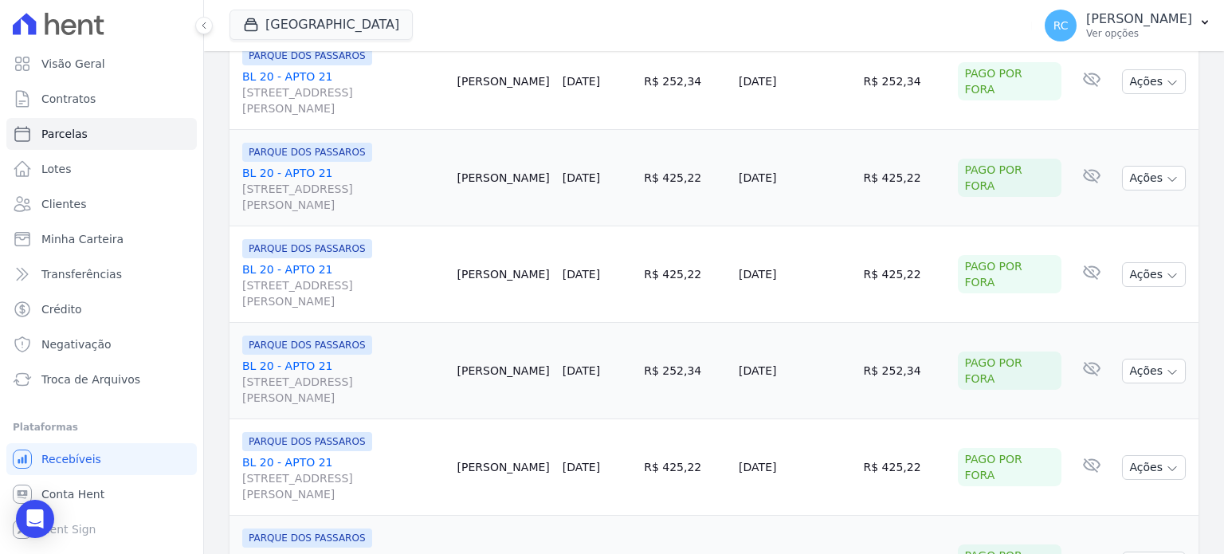
select select
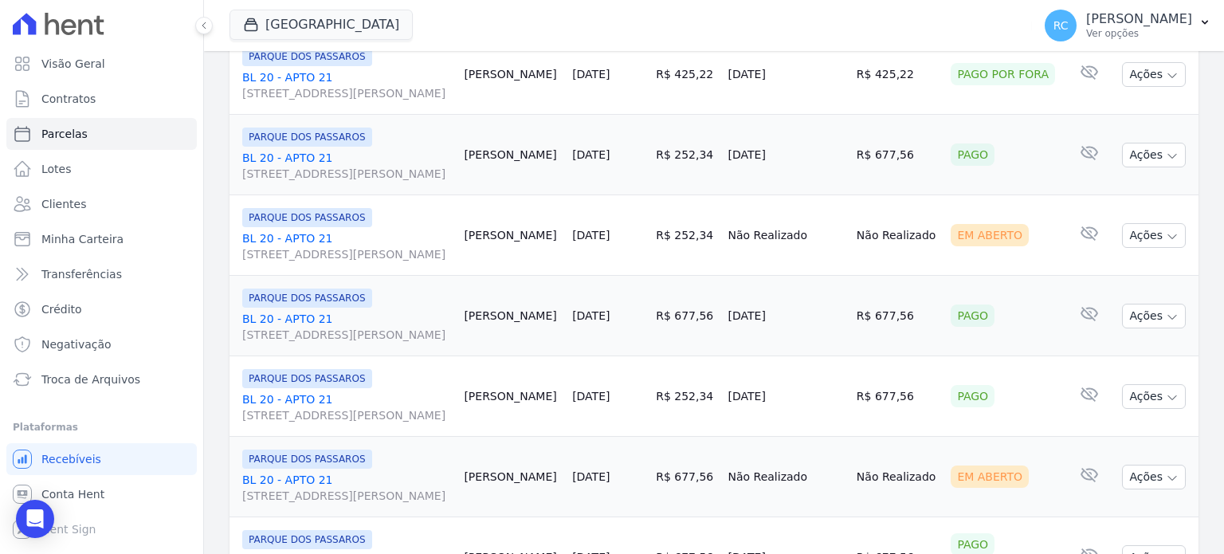
scroll to position [398, 0]
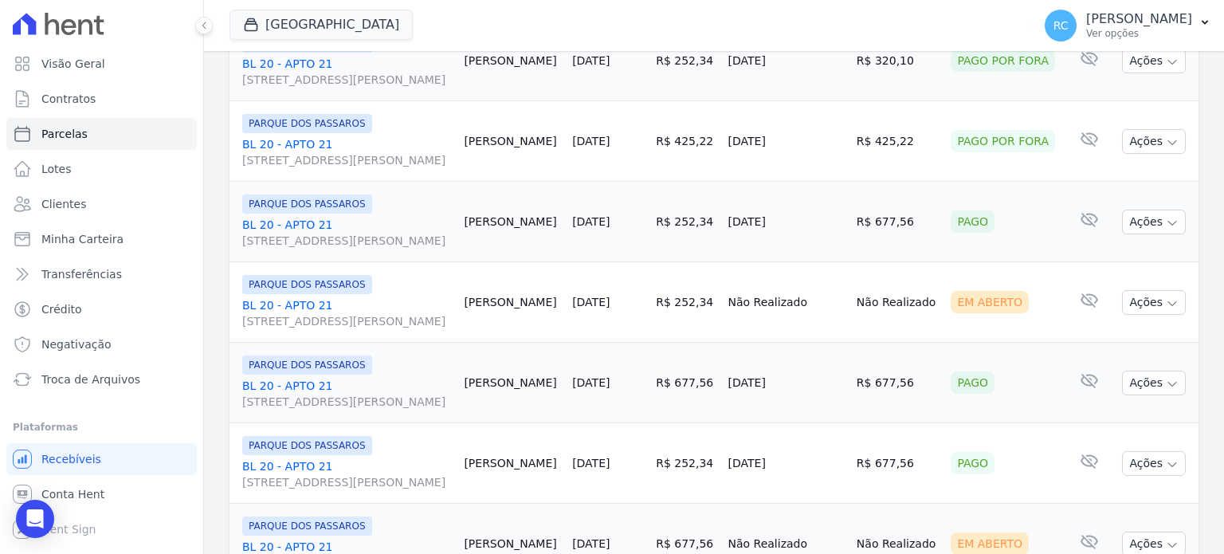
drag, startPoint x: 766, startPoint y: 228, endPoint x: 752, endPoint y: 227, distance: 13.6
click at [752, 227] on td "29/08/2025" at bounding box center [786, 222] width 128 height 80
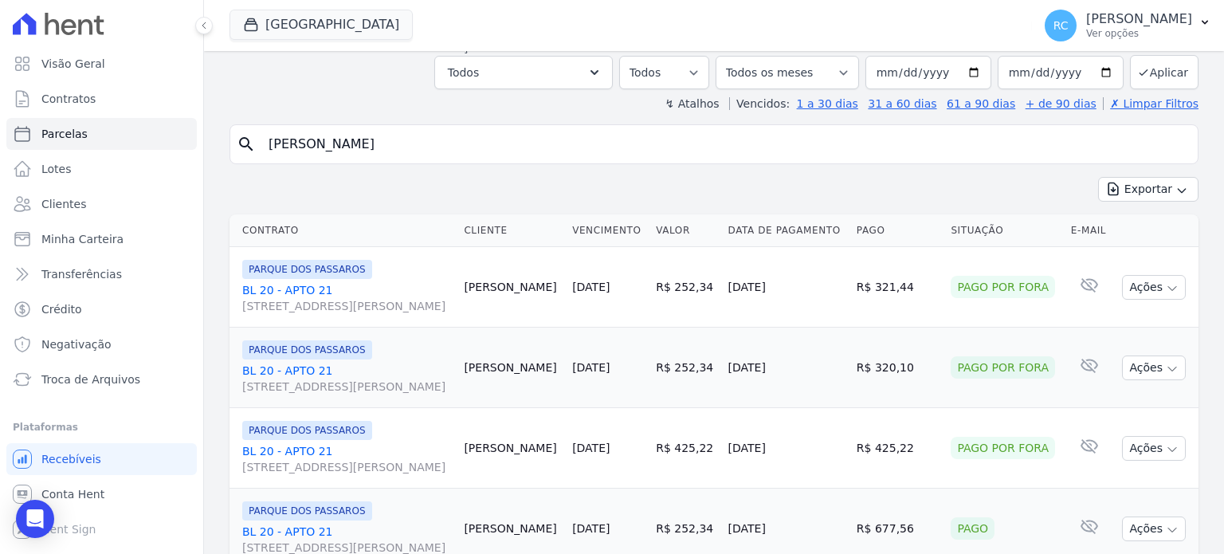
scroll to position [0, 0]
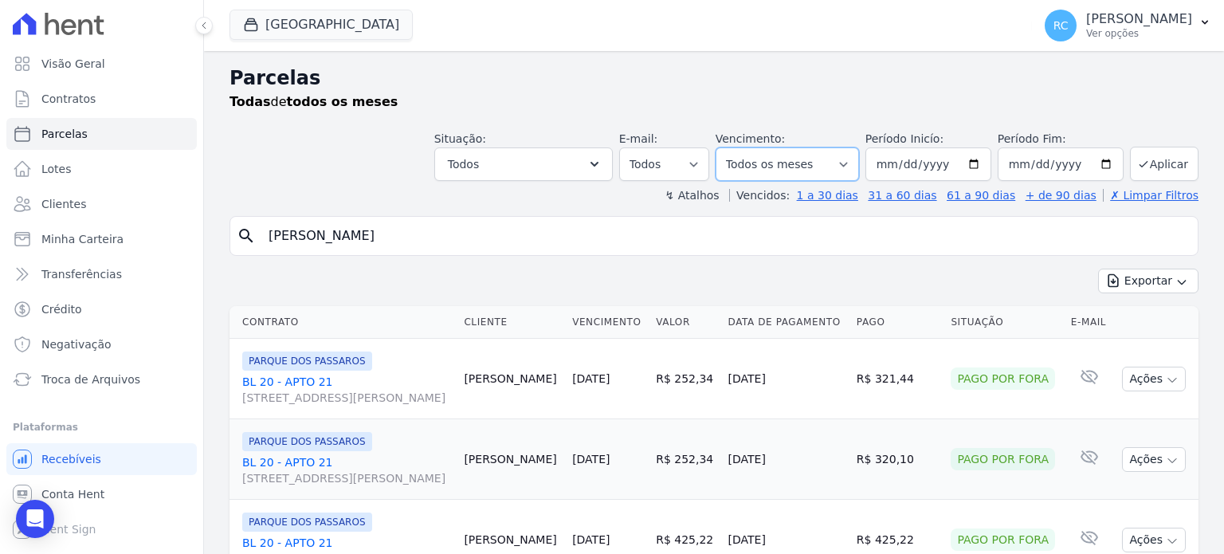
click at [817, 171] on select "Filtrar por período ──────── Todos os meses Dezembro/2021 Janeiro/2022 Fevereir…" at bounding box center [787, 163] width 143 height 33
click at [657, 165] on select "Todos Lido Não-lido" at bounding box center [664, 163] width 90 height 33
click at [328, 32] on button "Parque Dos Passaros" at bounding box center [321, 25] width 183 height 30
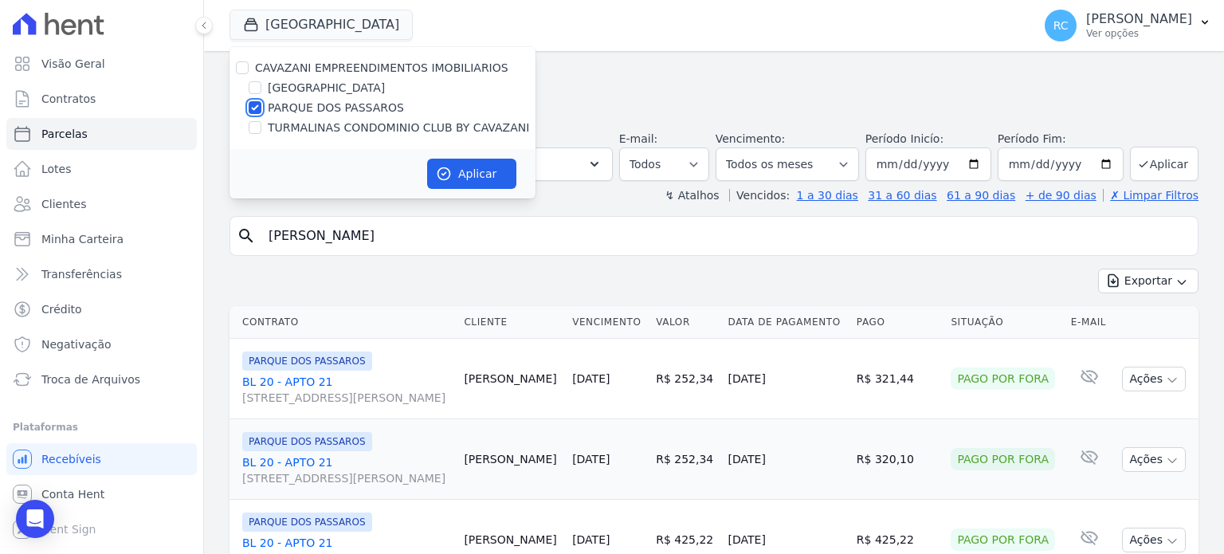
click at [257, 108] on input "PARQUE DOS PASSAROS" at bounding box center [255, 107] width 13 height 13
checkbox input "false"
click at [262, 123] on div "TURMALINAS CONDOMINIO CLUB BY CAVAZANI" at bounding box center [383, 128] width 306 height 17
drag, startPoint x: 520, startPoint y: 228, endPoint x: 38, endPoint y: 197, distance: 483.2
click at [38, 197] on div "Visão Geral Contratos Parcelas Lotes Clientes Minha Carteira Transferências Cré…" at bounding box center [612, 277] width 1224 height 554
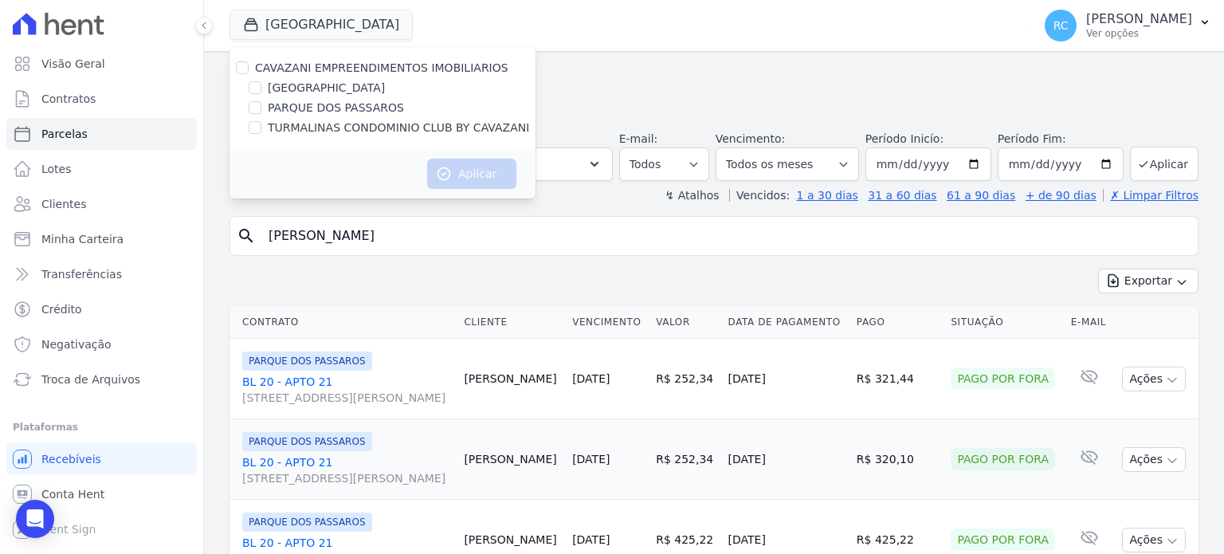
paste input "VICTOR ALEX ROCC"
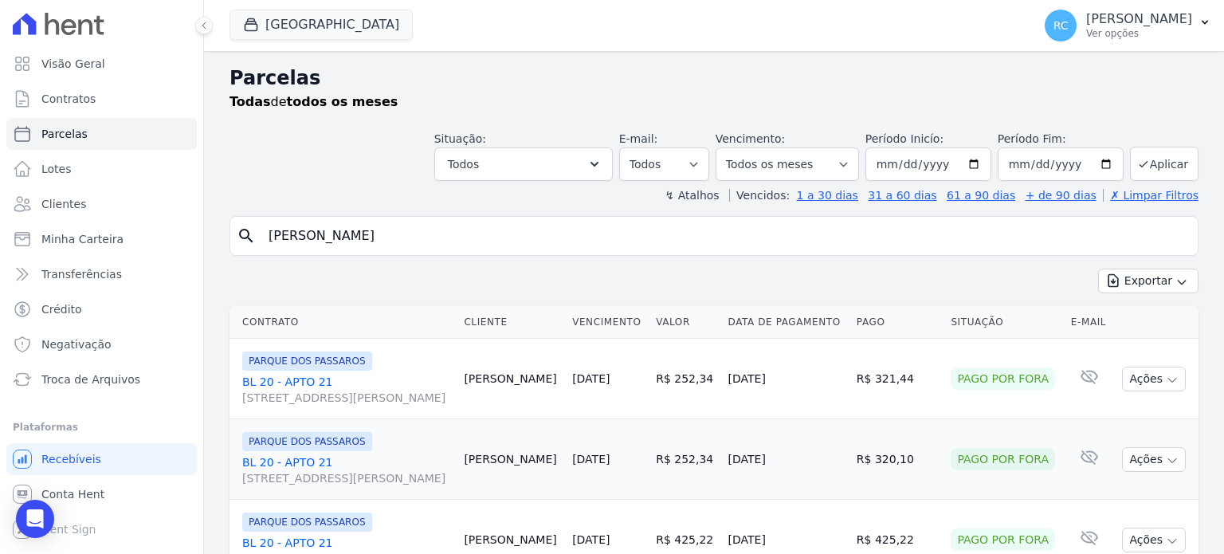
type input "VICTOR ALEX ROCC"
select select
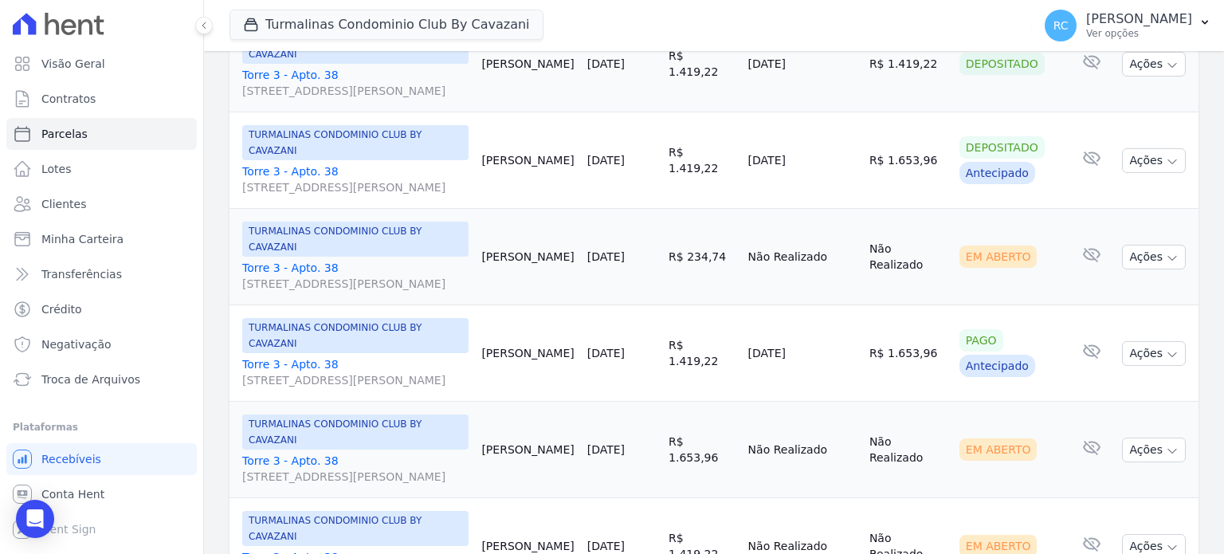
scroll to position [956, 0]
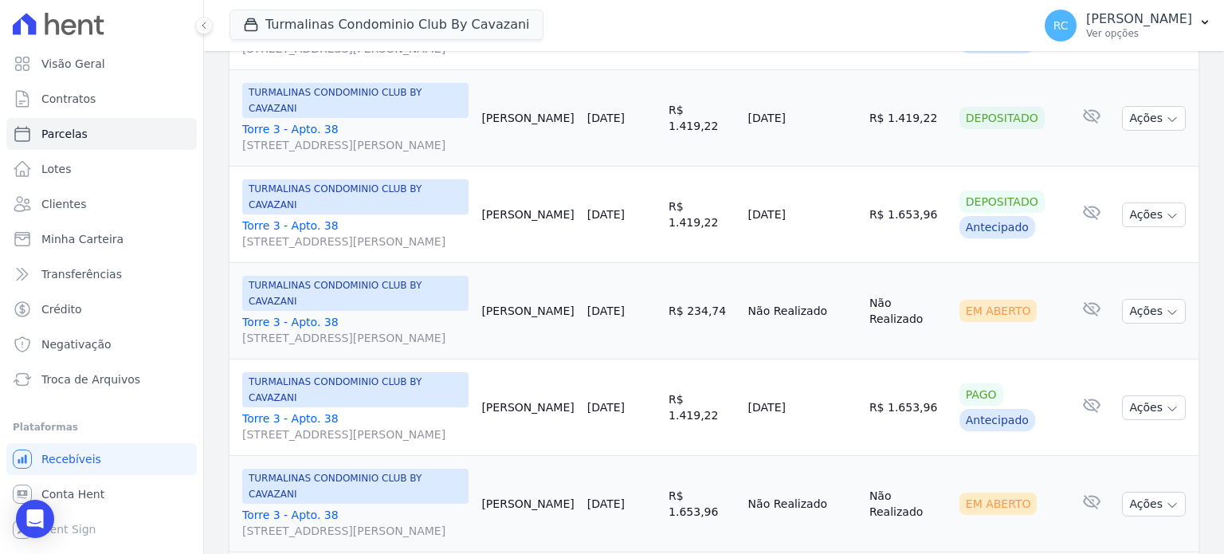
drag, startPoint x: 794, startPoint y: 226, endPoint x: 727, endPoint y: 222, distance: 67.1
click at [742, 359] on td "29/08/2025" at bounding box center [802, 407] width 121 height 96
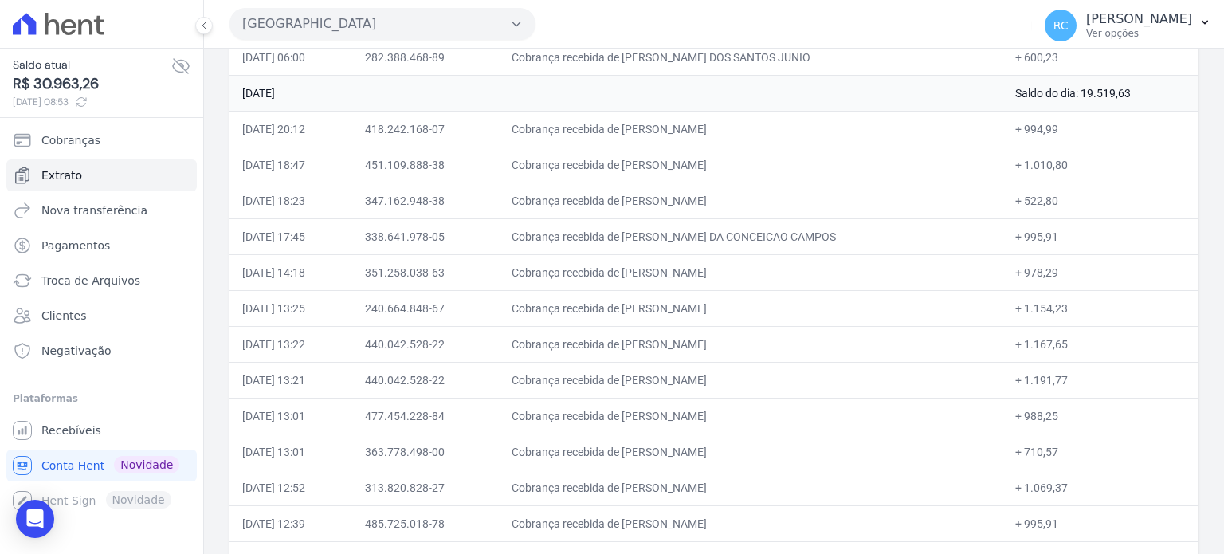
scroll to position [642, 0]
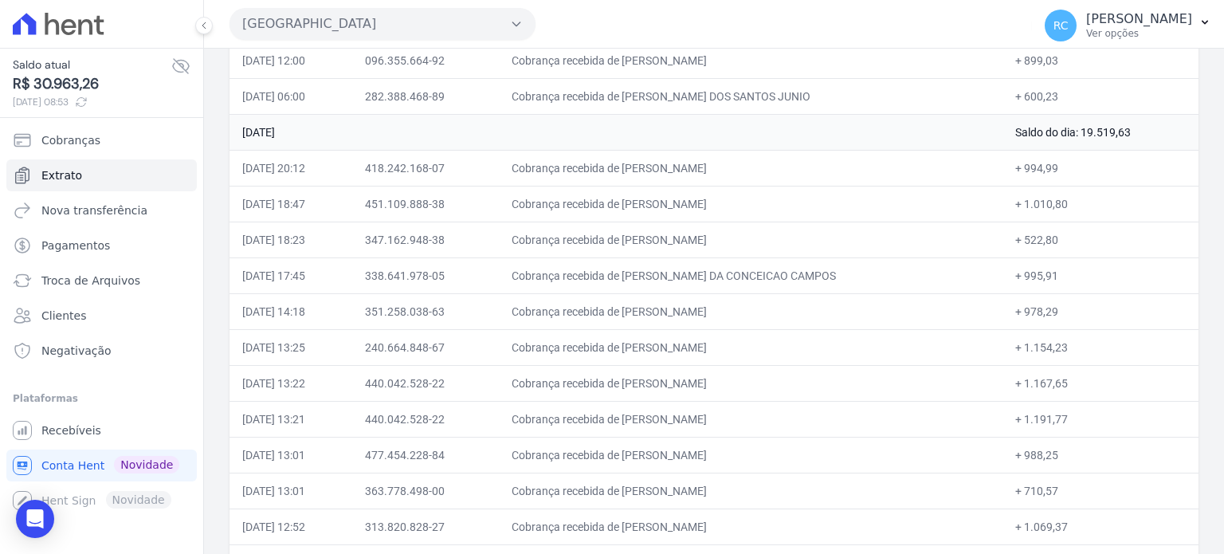
drag, startPoint x: 373, startPoint y: 23, endPoint x: 353, endPoint y: 37, distance: 24.6
click at [372, 26] on button "[GEOGRAPHIC_DATA]" at bounding box center [383, 24] width 306 height 32
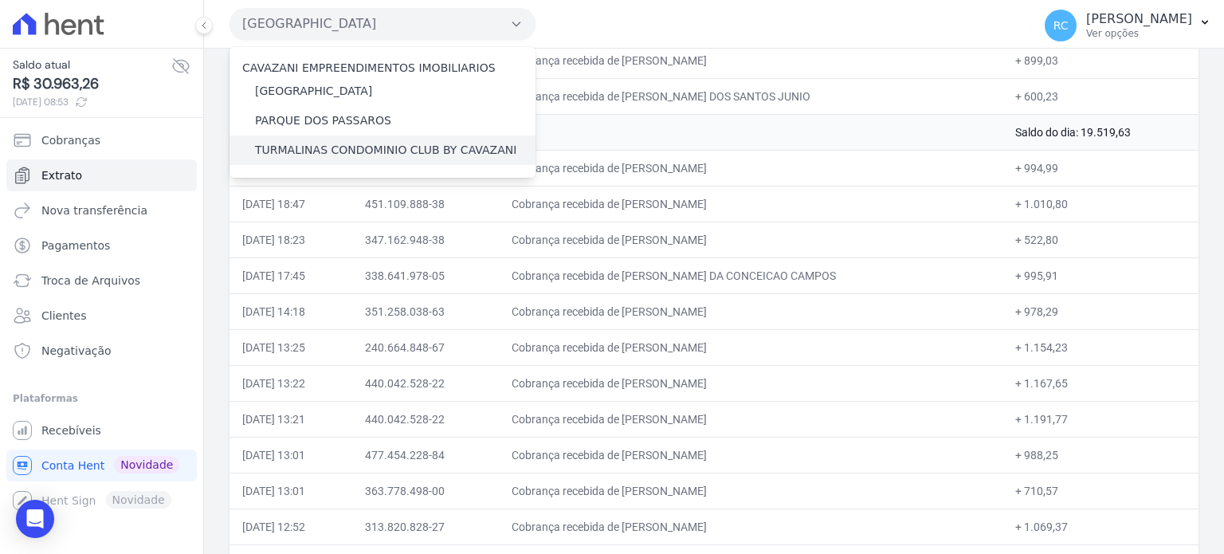
click at [327, 143] on label "TURMALINAS CONDOMINIO CLUB BY CAVAZANI" at bounding box center [385, 150] width 261 height 17
click at [0, 0] on input "TURMALINAS CONDOMINIO CLUB BY CAVAZANI" at bounding box center [0, 0] width 0 height 0
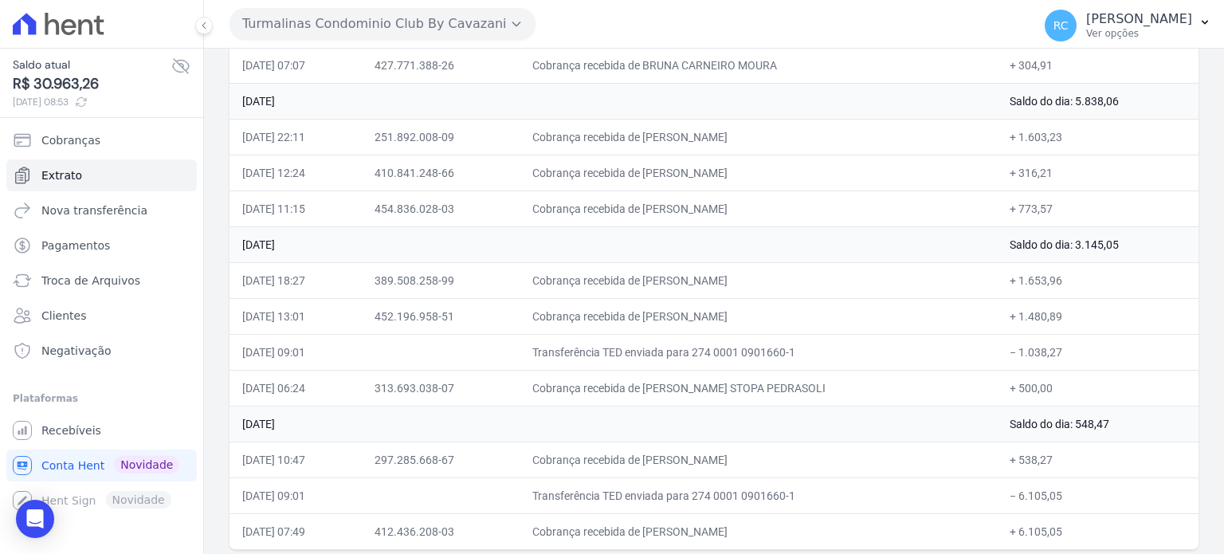
scroll to position [282, 0]
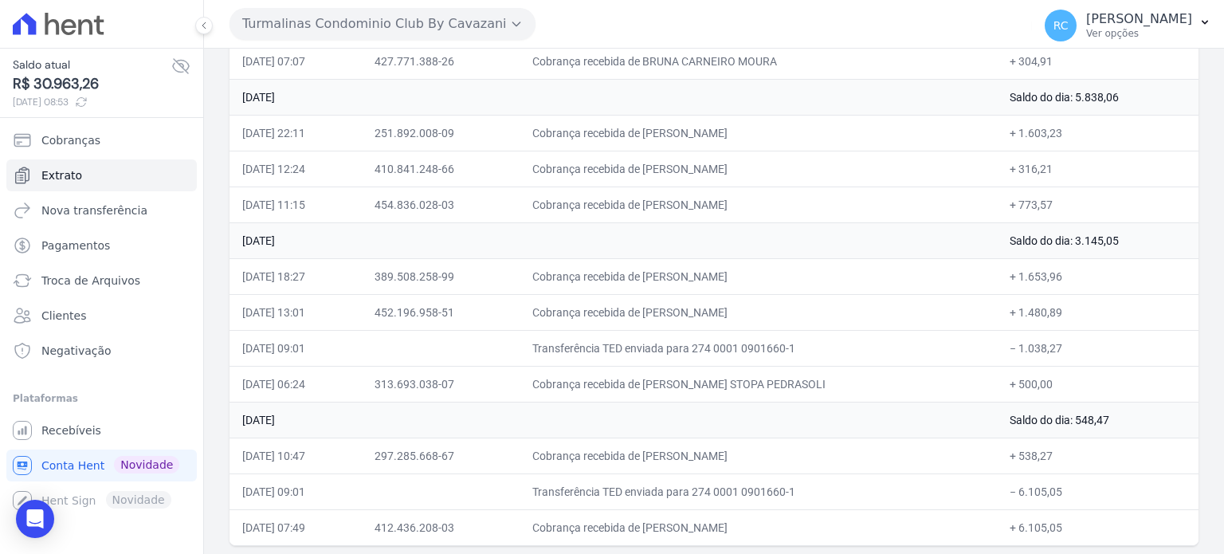
drag, startPoint x: 1054, startPoint y: 349, endPoint x: 1017, endPoint y: 353, distance: 37.7
click at [1017, 353] on td "− 1.038,27" at bounding box center [1098, 348] width 202 height 36
copy td "1.038,27"
click at [1029, 336] on td "− 1.038,27" at bounding box center [1098, 348] width 202 height 36
copy td "1.038,27"
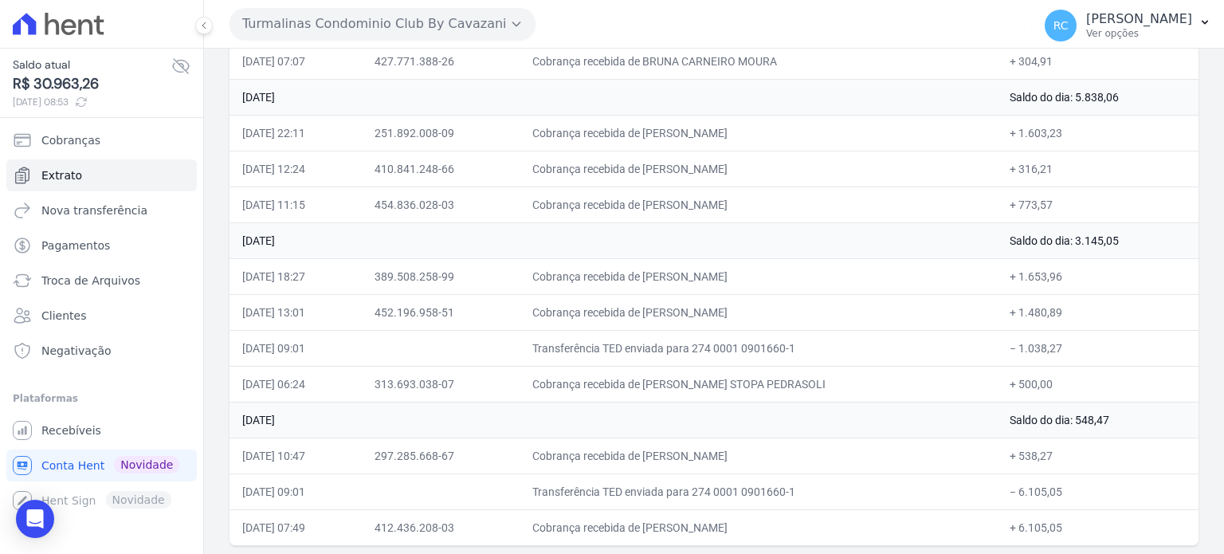
drag, startPoint x: 650, startPoint y: 328, endPoint x: 664, endPoint y: 313, distance: 19.7
click at [664, 313] on td "Cobrança recebida de [PERSON_NAME]" at bounding box center [758, 312] width 477 height 36
copy td "MARCOS DOS SANTOS JUNI"
drag, startPoint x: 765, startPoint y: 269, endPoint x: 668, endPoint y: 273, distance: 97.3
click at [668, 273] on td "Cobrança recebida de [PERSON_NAME]" at bounding box center [758, 276] width 477 height 36
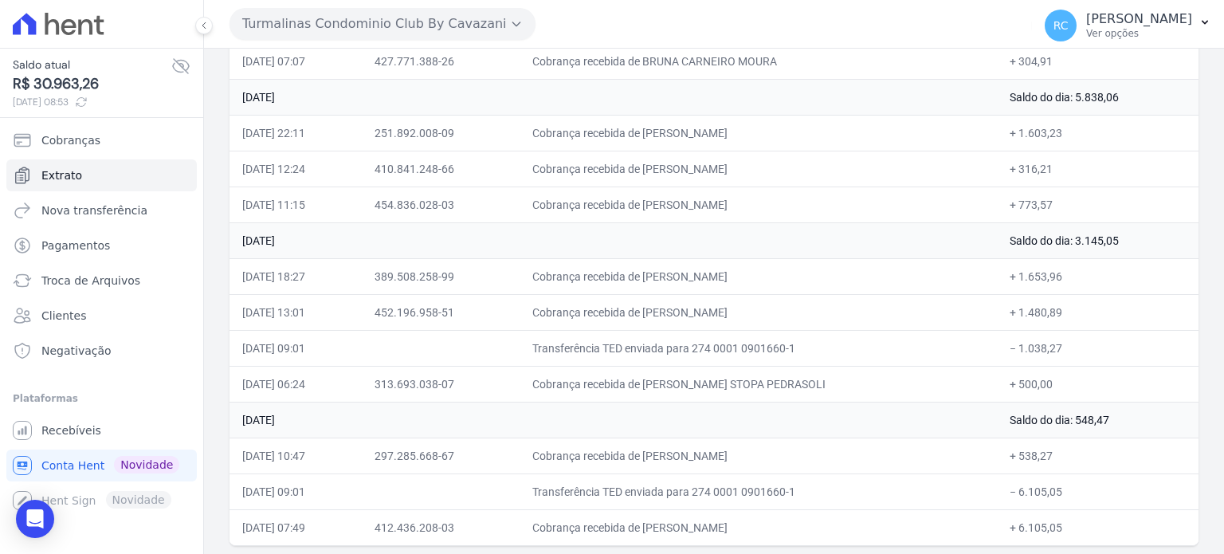
copy td "VICTOR ALEX ROCC"
